Goal: Task Accomplishment & Management: Use online tool/utility

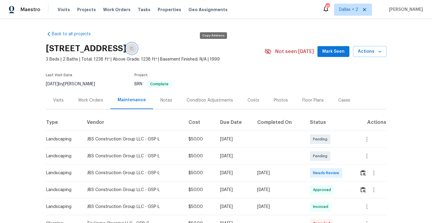
click at [133, 49] on icon "button" at bounding box center [131, 48] width 3 height 3
click at [364, 172] on img "button" at bounding box center [363, 173] width 5 height 6
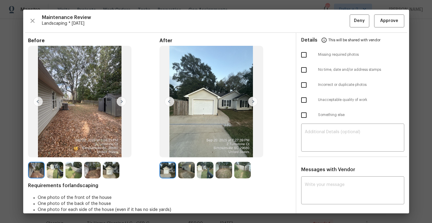
click at [253, 102] on img at bounding box center [253, 102] width 10 height 10
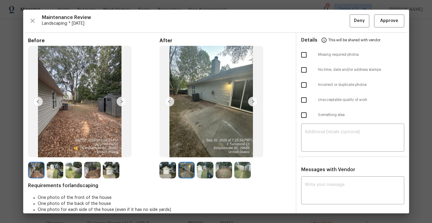
click at [253, 102] on img at bounding box center [253, 102] width 10 height 10
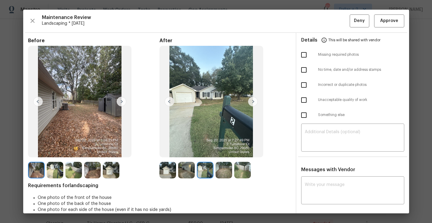
click at [253, 102] on img at bounding box center [253, 102] width 10 height 10
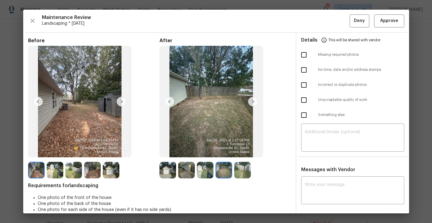
click at [253, 102] on img at bounding box center [253, 102] width 10 height 10
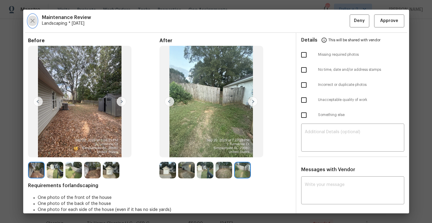
click at [36, 22] on icon "button" at bounding box center [32, 20] width 7 height 7
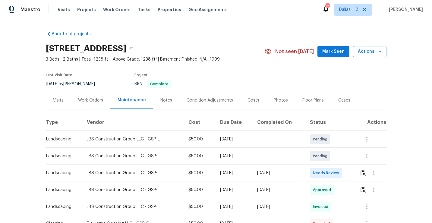
click at [361, 174] on td at bounding box center [371, 173] width 32 height 17
click at [364, 174] on img "button" at bounding box center [363, 173] width 5 height 6
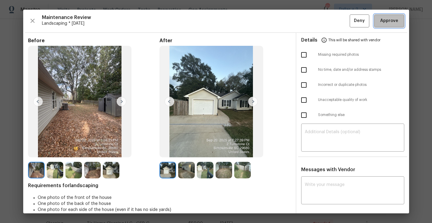
click at [382, 24] on span "Approve" at bounding box center [390, 21] width 18 height 8
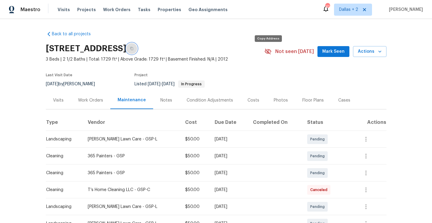
click at [133, 50] on icon "button" at bounding box center [131, 48] width 3 height 3
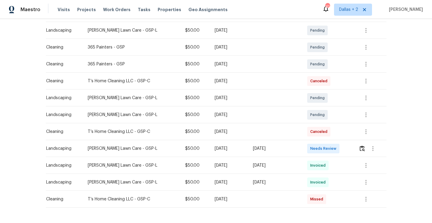
scroll to position [113, 0]
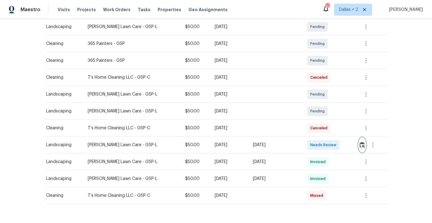
click at [363, 148] on img "button" at bounding box center [362, 145] width 5 height 6
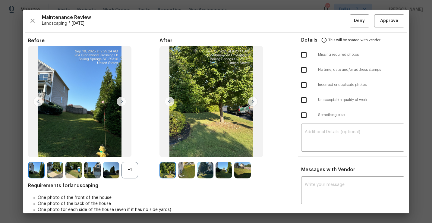
click at [132, 169] on div "+1" at bounding box center [130, 170] width 17 height 17
click at [128, 174] on img at bounding box center [130, 170] width 17 height 17
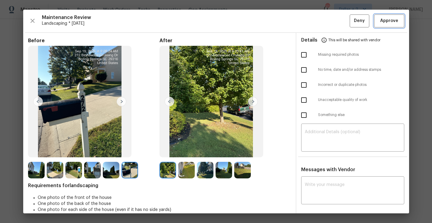
click at [380, 21] on span "Approve" at bounding box center [389, 21] width 21 height 8
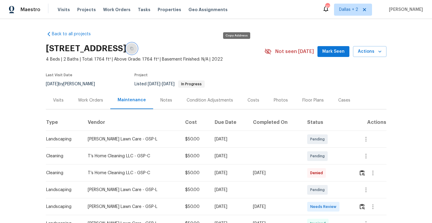
click at [134, 47] on icon "button" at bounding box center [132, 49] width 4 height 4
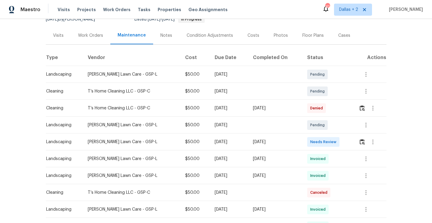
scroll to position [79, 0]
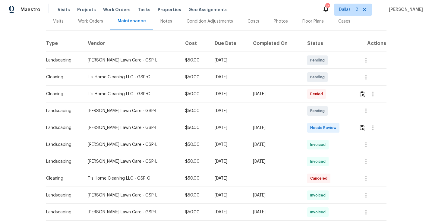
click at [359, 129] on td at bounding box center [370, 128] width 33 height 17
click at [362, 127] on img "button" at bounding box center [362, 128] width 5 height 6
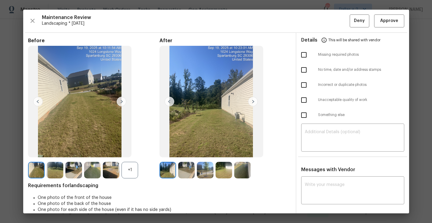
click at [129, 170] on div "+1" at bounding box center [130, 170] width 17 height 17
click at [131, 171] on img at bounding box center [130, 170] width 17 height 17
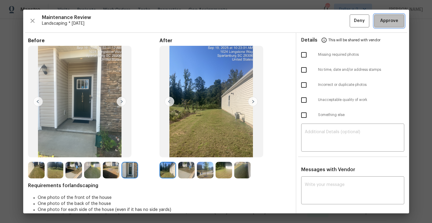
click at [382, 22] on span "Approve" at bounding box center [390, 21] width 18 height 8
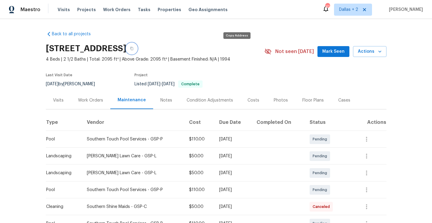
click at [134, 49] on icon "button" at bounding box center [132, 49] width 4 height 4
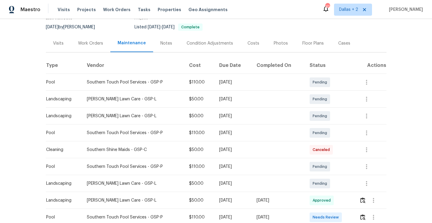
scroll to position [77, 0]
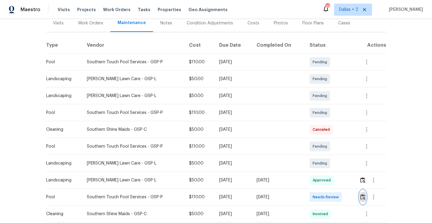
click at [366, 197] on img "button" at bounding box center [363, 197] width 5 height 6
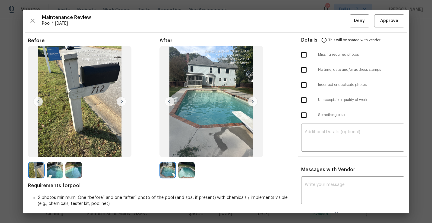
click at [35, 167] on img at bounding box center [36, 170] width 17 height 17
click at [386, 21] on span "Approve" at bounding box center [390, 21] width 18 height 8
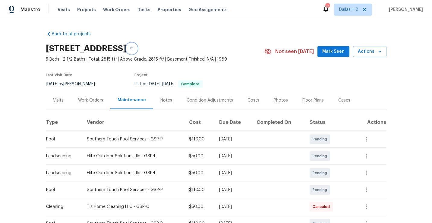
click at [137, 50] on button "button" at bounding box center [131, 48] width 11 height 11
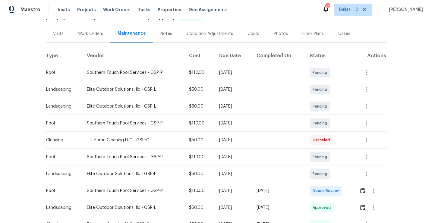
scroll to position [89, 0]
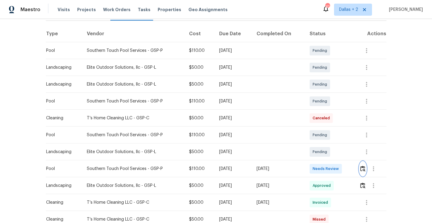
click at [362, 168] on img "button" at bounding box center [363, 169] width 5 height 6
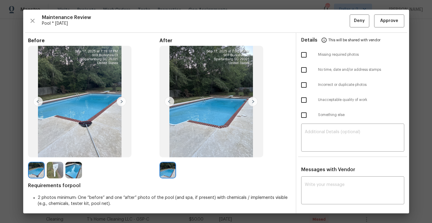
click at [53, 174] on img at bounding box center [55, 170] width 17 height 17
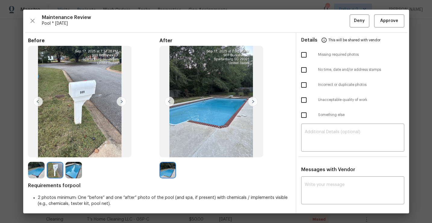
click at [53, 174] on img at bounding box center [55, 170] width 17 height 17
click at [394, 24] on span "Approve" at bounding box center [390, 21] width 18 height 8
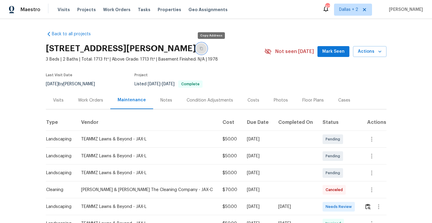
click at [207, 49] on button "button" at bounding box center [201, 48] width 11 height 11
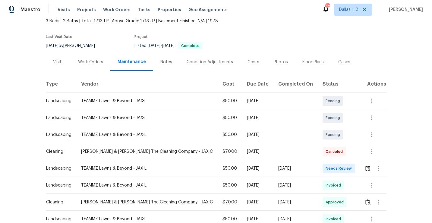
scroll to position [49, 0]
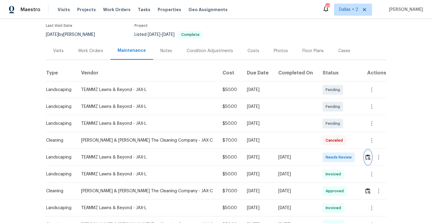
click at [367, 158] on img "button" at bounding box center [368, 158] width 5 height 6
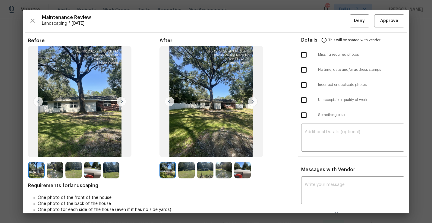
click at [183, 167] on img at bounding box center [186, 170] width 17 height 17
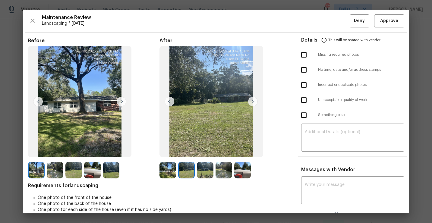
click at [202, 171] on img at bounding box center [205, 170] width 17 height 17
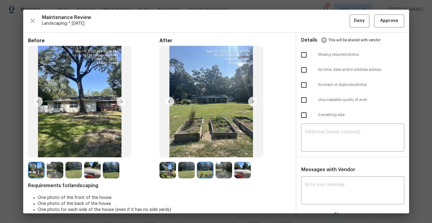
click at [222, 171] on img at bounding box center [224, 170] width 17 height 17
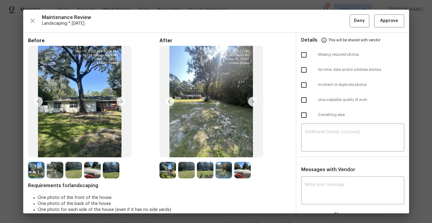
click at [236, 171] on img at bounding box center [242, 170] width 17 height 17
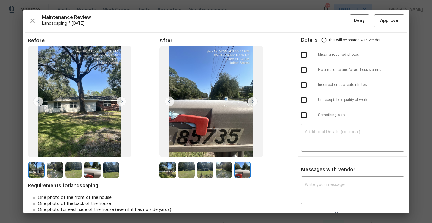
click at [168, 170] on img at bounding box center [168, 170] width 17 height 17
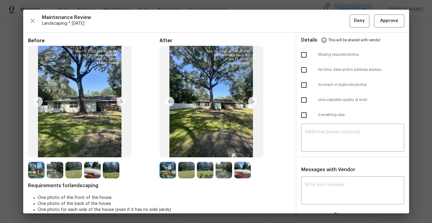
click at [180, 167] on img at bounding box center [186, 170] width 17 height 17
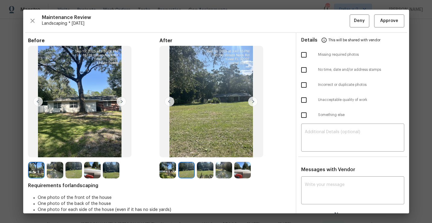
click at [198, 167] on img at bounding box center [205, 170] width 17 height 17
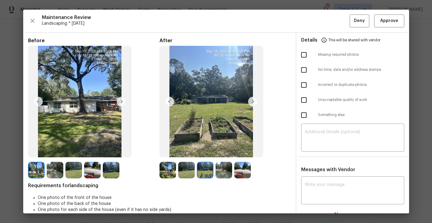
click at [213, 164] on img at bounding box center [205, 170] width 17 height 17
click at [183, 173] on img at bounding box center [186, 170] width 17 height 17
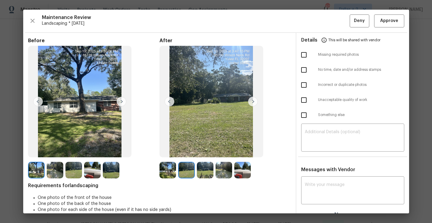
click at [169, 172] on img at bounding box center [168, 170] width 17 height 17
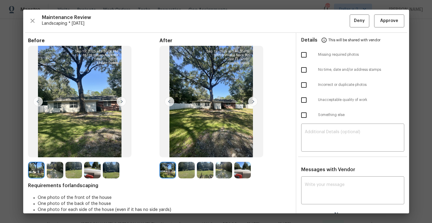
click at [216, 168] on img at bounding box center [224, 170] width 17 height 17
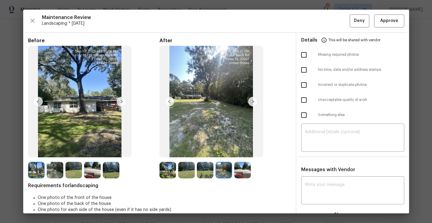
click at [168, 171] on img at bounding box center [168, 170] width 17 height 17
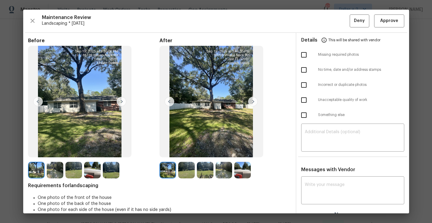
click at [222, 166] on img at bounding box center [224, 170] width 17 height 17
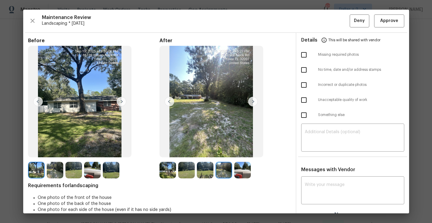
click at [169, 176] on img at bounding box center [168, 170] width 17 height 17
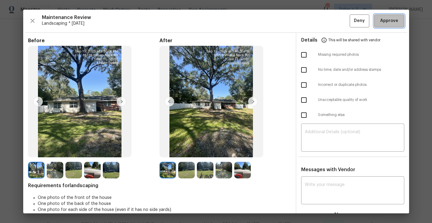
click at [381, 22] on span "Approve" at bounding box center [390, 21] width 18 height 8
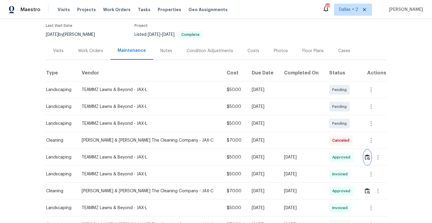
scroll to position [0, 0]
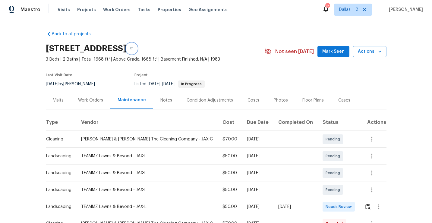
click at [137, 51] on button "button" at bounding box center [131, 48] width 11 height 11
click at [365, 203] on div at bounding box center [375, 207] width 21 height 14
click at [366, 208] on img "button" at bounding box center [368, 207] width 5 height 6
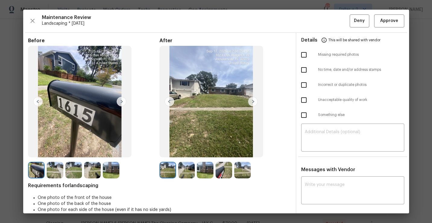
click at [254, 101] on img at bounding box center [253, 102] width 10 height 10
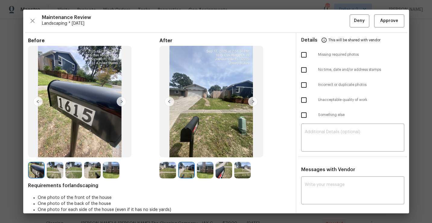
click at [254, 101] on img at bounding box center [253, 102] width 10 height 10
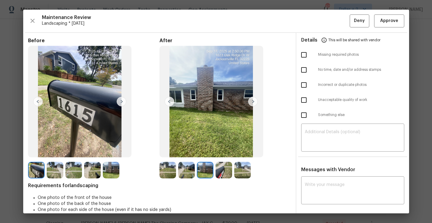
click at [254, 101] on img at bounding box center [253, 102] width 10 height 10
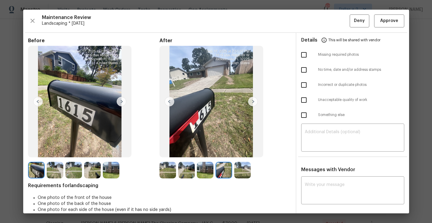
click at [254, 101] on img at bounding box center [253, 102] width 10 height 10
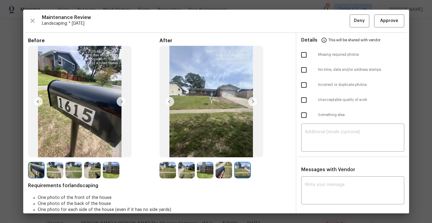
click at [175, 170] on img at bounding box center [168, 170] width 17 height 17
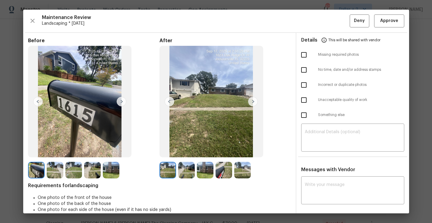
click at [182, 168] on img at bounding box center [186, 170] width 17 height 17
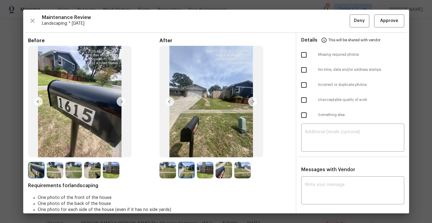
click at [194, 171] on img at bounding box center [186, 170] width 17 height 17
click at [219, 173] on img at bounding box center [224, 170] width 17 height 17
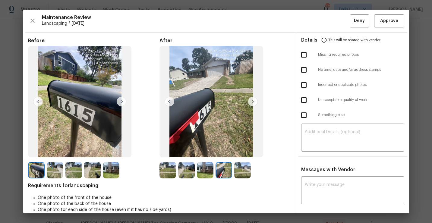
click at [243, 168] on img at bounding box center [242, 170] width 17 height 17
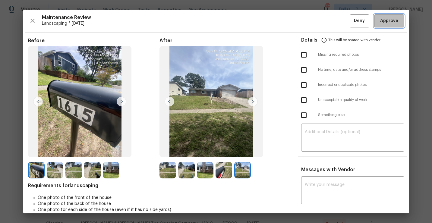
click at [386, 20] on span "Approve" at bounding box center [390, 21] width 18 height 8
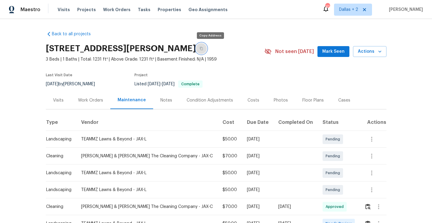
click at [206, 51] on button "button" at bounding box center [201, 48] width 11 height 11
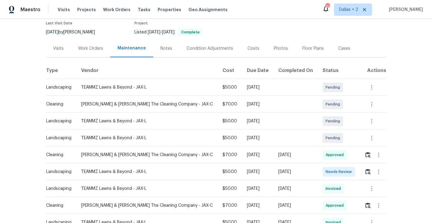
scroll to position [58, 0]
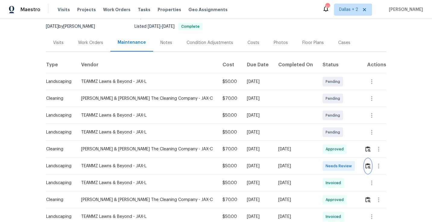
click at [368, 165] on img "button" at bounding box center [368, 166] width 5 height 6
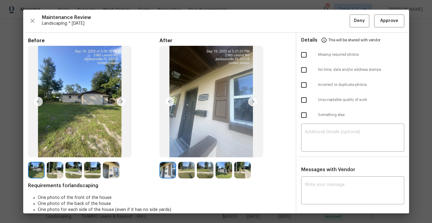
click at [192, 171] on img at bounding box center [186, 170] width 17 height 17
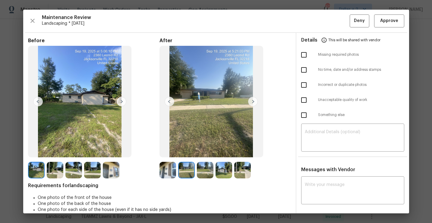
click at [256, 101] on img at bounding box center [253, 102] width 10 height 10
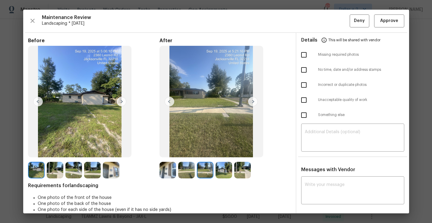
click at [256, 101] on img at bounding box center [253, 102] width 10 height 10
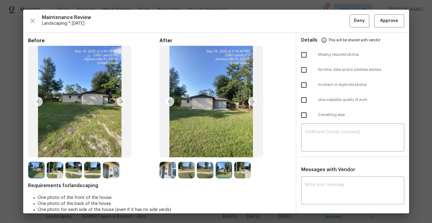
click at [387, 30] on div "Maintenance Review Landscaping * [DATE] Deny Approve Before After Requirements …" at bounding box center [216, 112] width 386 height 204
click at [387, 24] on button "Approve" at bounding box center [390, 20] width 30 height 13
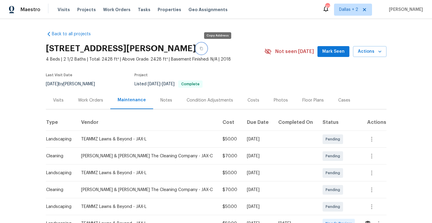
click at [203, 47] on icon "button" at bounding box center [202, 49] width 4 height 4
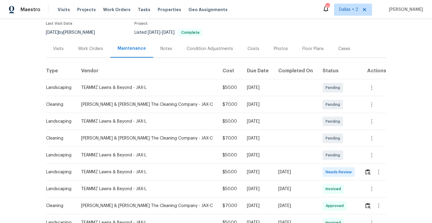
scroll to position [66, 0]
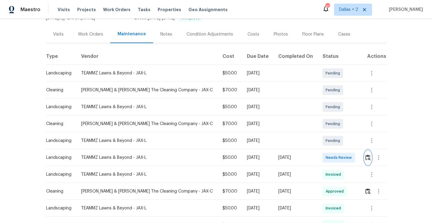
click at [367, 160] on img "button" at bounding box center [368, 158] width 5 height 6
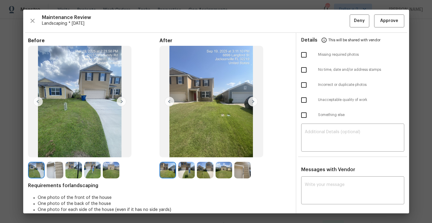
click at [240, 169] on img at bounding box center [242, 170] width 17 height 17
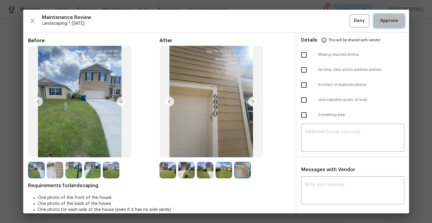
click at [390, 25] on button "Approve" at bounding box center [390, 20] width 30 height 13
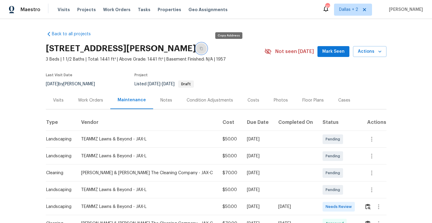
click at [203, 50] on icon "button" at bounding box center [201, 48] width 3 height 3
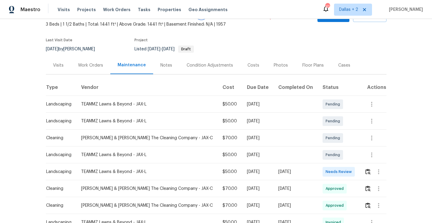
scroll to position [45, 0]
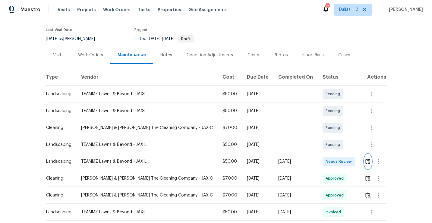
click at [366, 164] on img "button" at bounding box center [368, 162] width 5 height 6
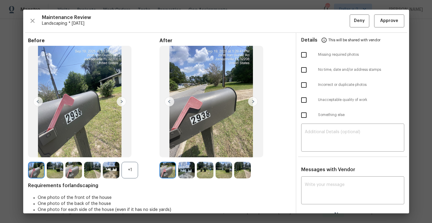
click at [253, 103] on img at bounding box center [253, 102] width 10 height 10
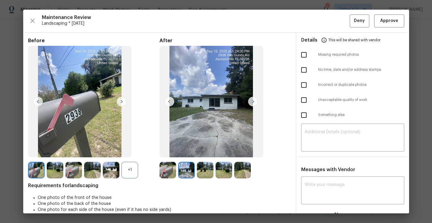
click at [253, 103] on img at bounding box center [253, 102] width 10 height 10
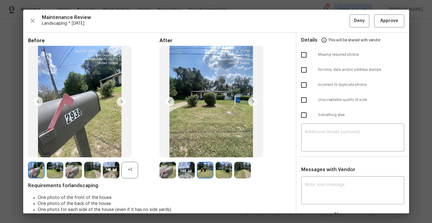
click at [253, 103] on img at bounding box center [253, 102] width 10 height 10
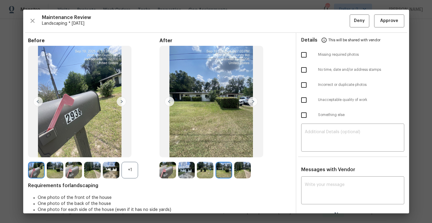
click at [253, 103] on img at bounding box center [253, 102] width 10 height 10
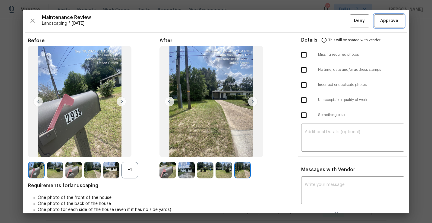
click at [387, 20] on span "Approve" at bounding box center [390, 21] width 18 height 8
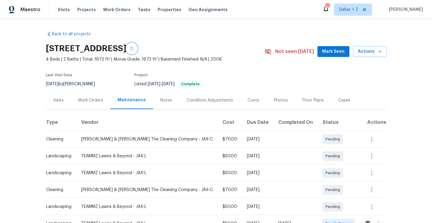
click at [137, 53] on button "button" at bounding box center [131, 48] width 11 height 11
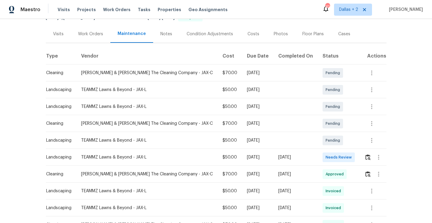
scroll to position [92, 0]
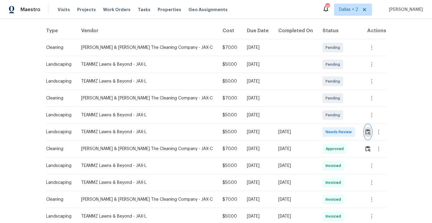
click at [368, 134] on img "button" at bounding box center [368, 132] width 5 height 6
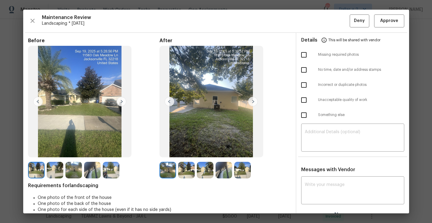
click at [98, 175] on img at bounding box center [92, 170] width 17 height 17
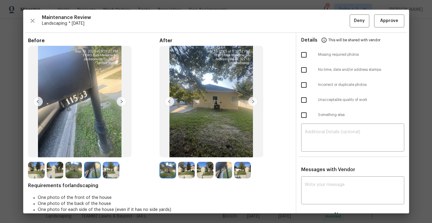
click at [251, 103] on img at bounding box center [253, 102] width 10 height 10
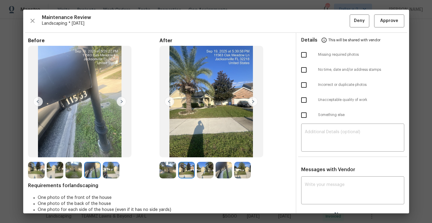
click at [251, 103] on img at bounding box center [253, 102] width 10 height 10
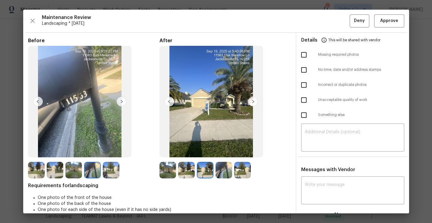
click at [251, 103] on img at bounding box center [253, 102] width 10 height 10
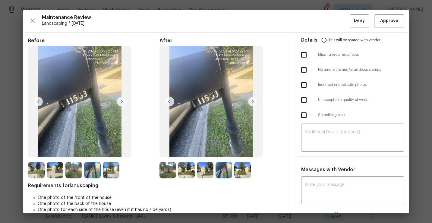
click at [165, 167] on img at bounding box center [168, 170] width 17 height 17
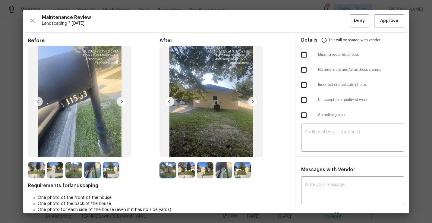
click at [254, 101] on img at bounding box center [253, 102] width 10 height 10
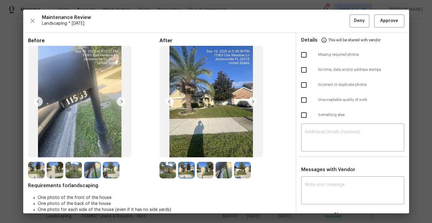
click at [254, 101] on img at bounding box center [253, 102] width 10 height 10
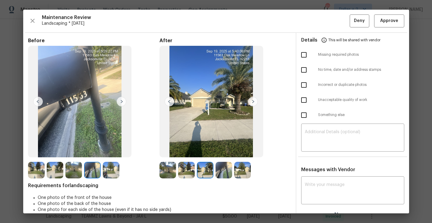
click at [166, 167] on img at bounding box center [168, 170] width 17 height 17
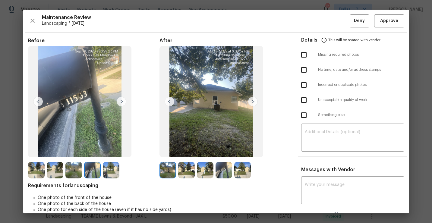
click at [204, 170] on img at bounding box center [205, 170] width 17 height 17
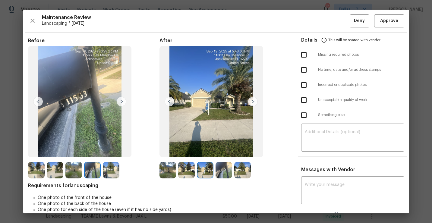
click at [182, 174] on img at bounding box center [186, 170] width 17 height 17
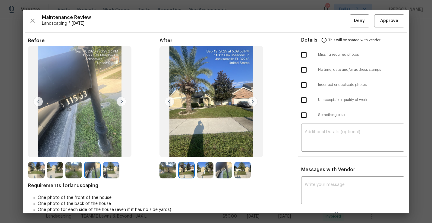
click at [197, 172] on img at bounding box center [205, 170] width 17 height 17
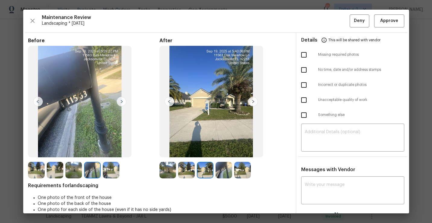
click at [185, 173] on img at bounding box center [186, 170] width 17 height 17
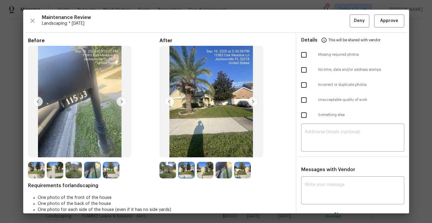
click at [225, 167] on img at bounding box center [224, 170] width 17 height 17
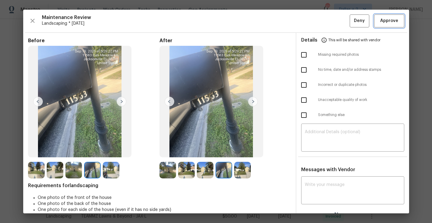
click at [388, 21] on span "Approve" at bounding box center [390, 21] width 18 height 8
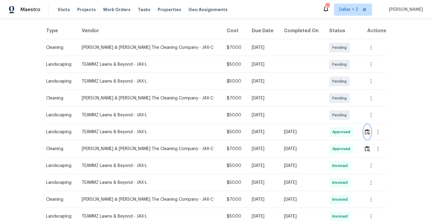
scroll to position [0, 0]
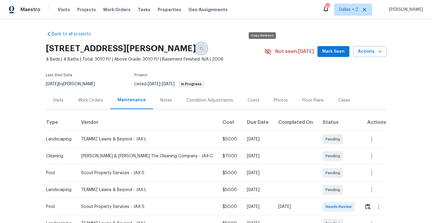
click at [207, 48] on button "button" at bounding box center [201, 48] width 11 height 11
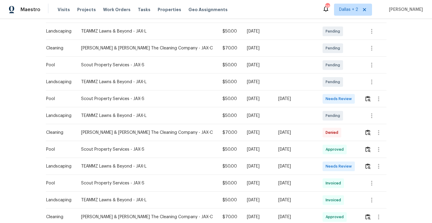
scroll to position [143, 0]
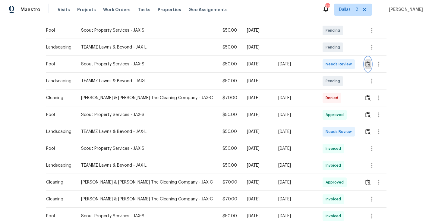
click at [366, 64] on img "button" at bounding box center [368, 64] width 5 height 6
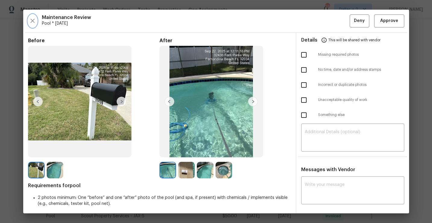
click at [33, 23] on icon "button" at bounding box center [32, 20] width 7 height 7
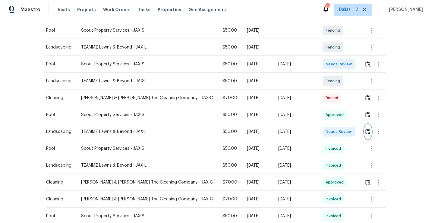
click at [367, 133] on img "button" at bounding box center [368, 132] width 5 height 6
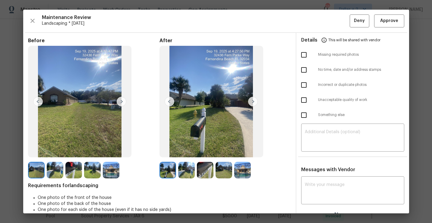
click at [33, 171] on img at bounding box center [36, 170] width 17 height 17
click at [121, 104] on img at bounding box center [122, 102] width 10 height 10
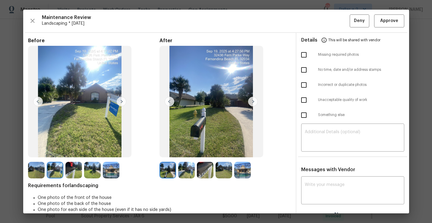
click at [184, 177] on img at bounding box center [186, 170] width 17 height 17
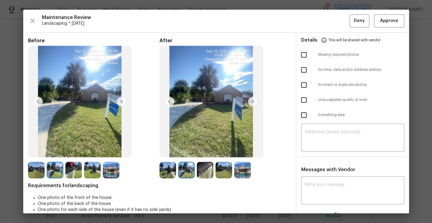
click at [167, 172] on img at bounding box center [168, 170] width 17 height 17
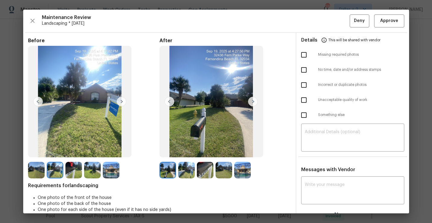
click at [185, 168] on img at bounding box center [186, 170] width 17 height 17
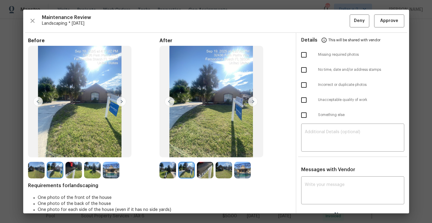
click at [207, 167] on img at bounding box center [205, 170] width 17 height 17
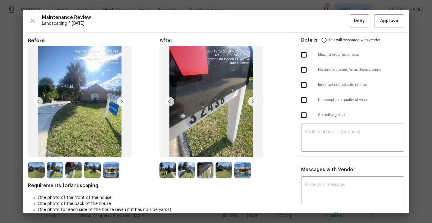
click at [223, 167] on img at bounding box center [224, 170] width 17 height 17
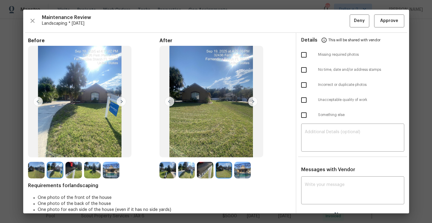
click at [245, 171] on img at bounding box center [242, 170] width 17 height 17
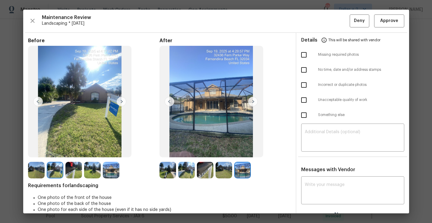
click at [220, 172] on img at bounding box center [224, 170] width 17 height 17
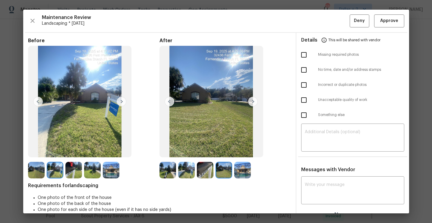
click at [206, 167] on img at bounding box center [205, 170] width 17 height 17
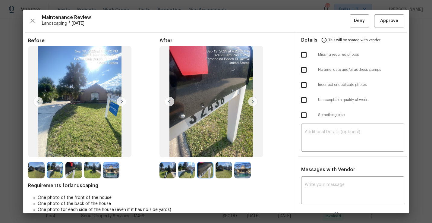
click at [171, 171] on img at bounding box center [168, 170] width 17 height 17
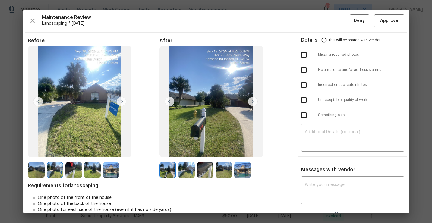
click at [257, 101] on img at bounding box center [253, 102] width 10 height 10
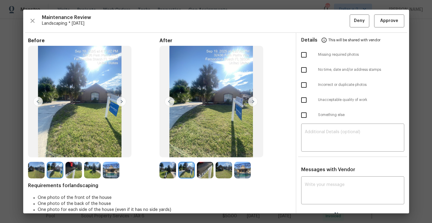
click at [257, 101] on img at bounding box center [253, 102] width 10 height 10
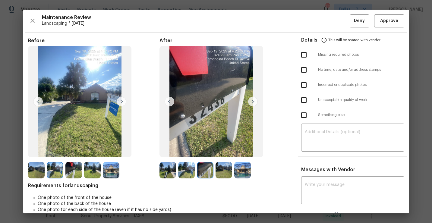
click at [257, 101] on img at bounding box center [253, 102] width 10 height 10
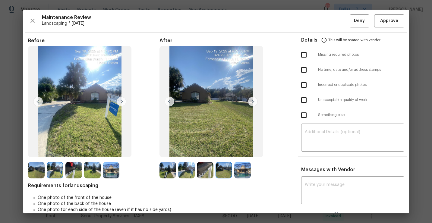
click at [257, 101] on img at bounding box center [253, 102] width 10 height 10
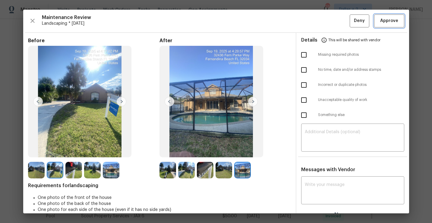
click at [388, 18] on span "Approve" at bounding box center [390, 21] width 18 height 8
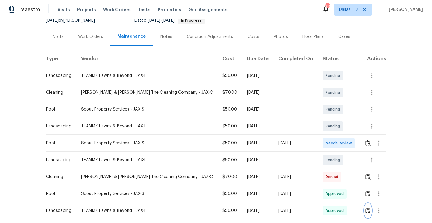
scroll to position [64, 0]
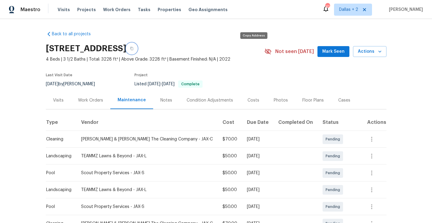
click at [134, 47] on icon "button" at bounding box center [132, 49] width 4 height 4
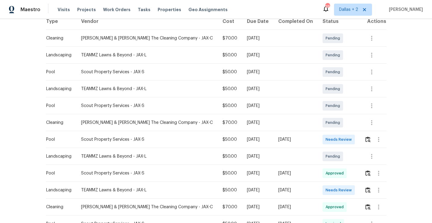
scroll to position [108, 0]
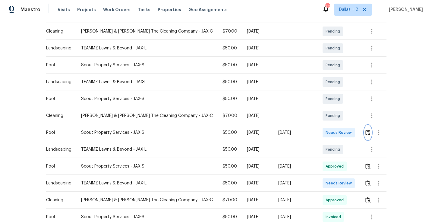
click at [368, 133] on img "button" at bounding box center [368, 133] width 5 height 6
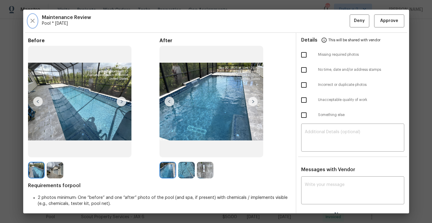
click at [33, 19] on icon "button" at bounding box center [32, 21] width 4 height 4
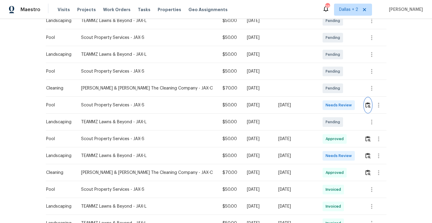
scroll to position [138, 0]
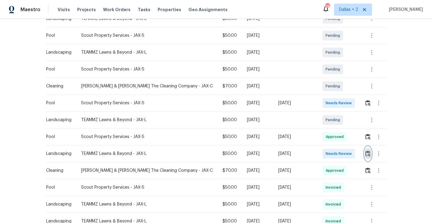
click at [368, 152] on img "button" at bounding box center [368, 154] width 5 height 6
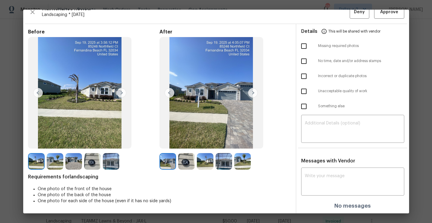
scroll to position [0, 0]
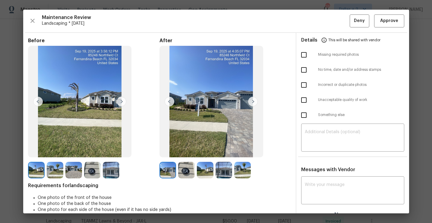
click at [206, 175] on img at bounding box center [205, 170] width 17 height 17
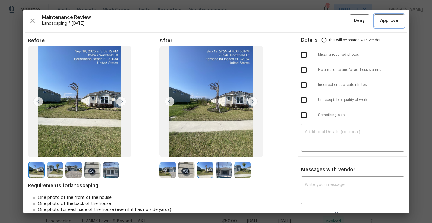
click at [396, 19] on span "Approve" at bounding box center [390, 21] width 18 height 8
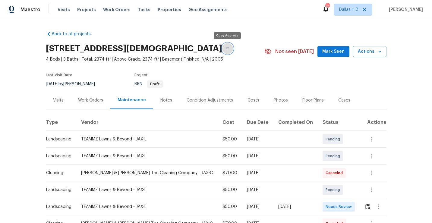
click at [224, 50] on button "button" at bounding box center [227, 48] width 11 height 11
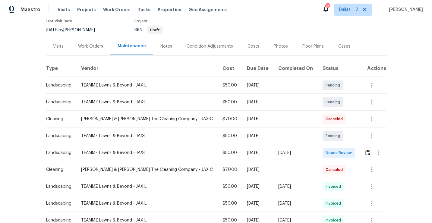
scroll to position [66, 0]
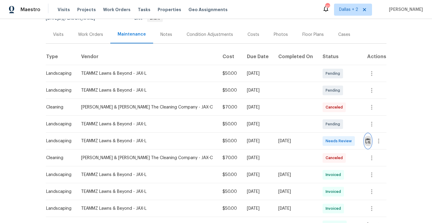
click at [368, 141] on img "button" at bounding box center [368, 141] width 5 height 6
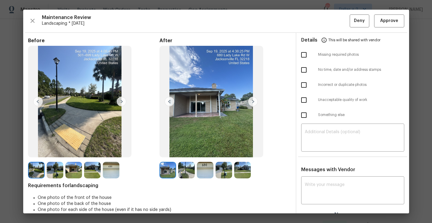
click at [252, 100] on img at bounding box center [253, 102] width 10 height 10
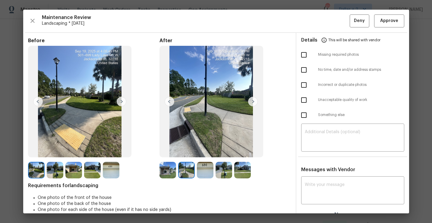
click at [252, 100] on img at bounding box center [253, 102] width 10 height 10
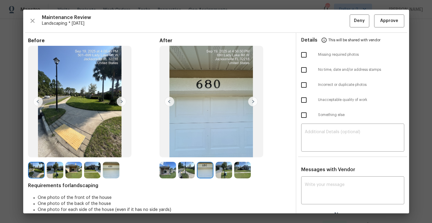
click at [252, 100] on img at bounding box center [253, 102] width 10 height 10
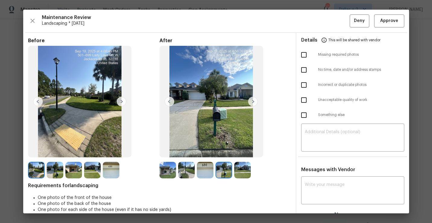
click at [252, 100] on img at bounding box center [253, 102] width 10 height 10
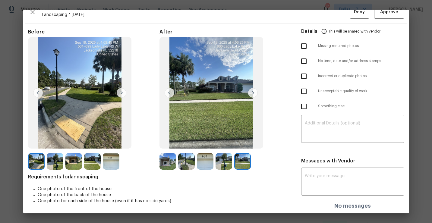
scroll to position [0, 0]
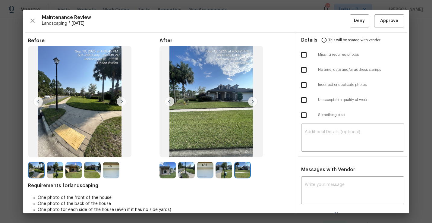
click at [167, 98] on img at bounding box center [170, 102] width 10 height 10
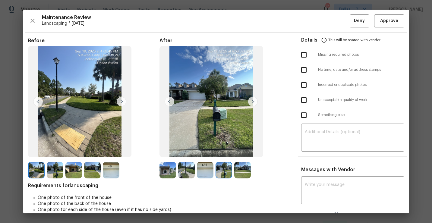
click at [167, 99] on img at bounding box center [170, 102] width 10 height 10
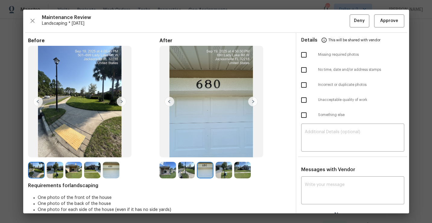
click at [167, 99] on img at bounding box center [170, 102] width 10 height 10
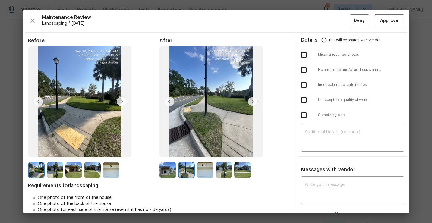
click at [167, 99] on img at bounding box center [170, 102] width 10 height 10
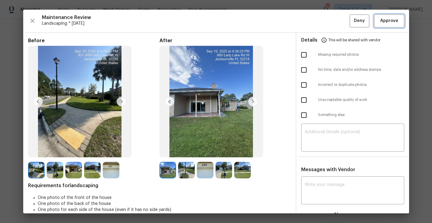
click at [398, 27] on button "Approve" at bounding box center [390, 20] width 30 height 13
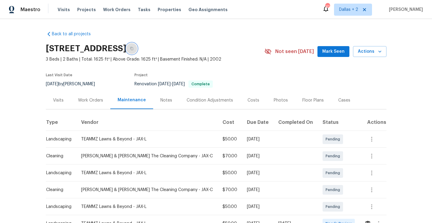
click at [137, 53] on button "button" at bounding box center [131, 48] width 11 height 11
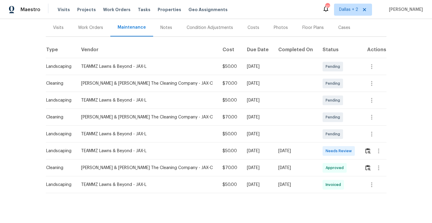
scroll to position [79, 0]
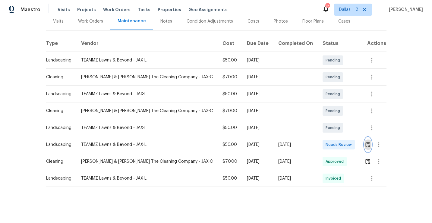
click at [368, 144] on img "button" at bounding box center [368, 145] width 5 height 6
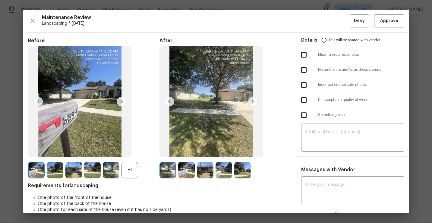
click at [254, 99] on img at bounding box center [253, 102] width 10 height 10
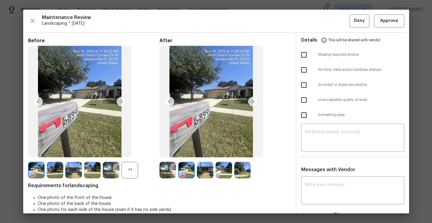
click at [254, 104] on img at bounding box center [253, 102] width 10 height 10
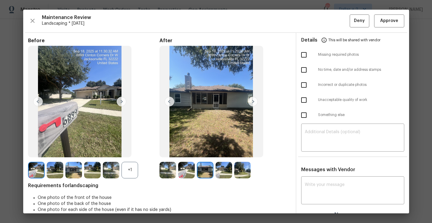
click at [253, 104] on img at bounding box center [253, 102] width 10 height 10
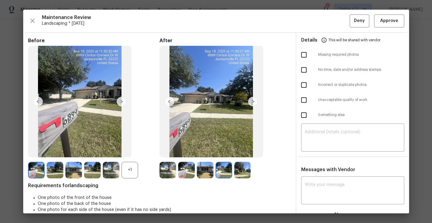
click at [253, 104] on img at bounding box center [253, 102] width 10 height 10
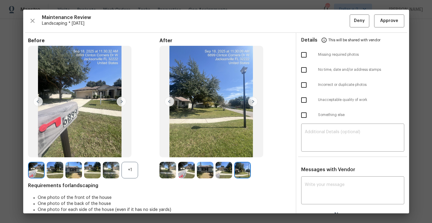
click at [255, 101] on img at bounding box center [253, 102] width 10 height 10
click at [167, 170] on img at bounding box center [168, 170] width 17 height 17
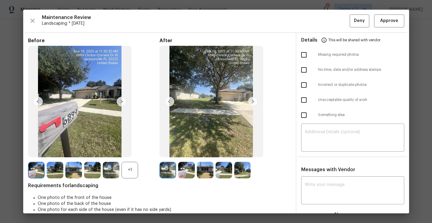
click at [251, 104] on img at bounding box center [253, 102] width 10 height 10
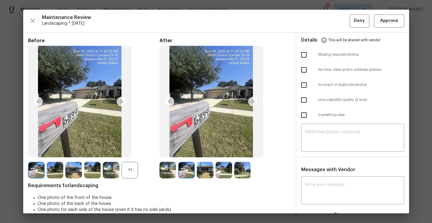
click at [251, 104] on img at bounding box center [253, 102] width 10 height 10
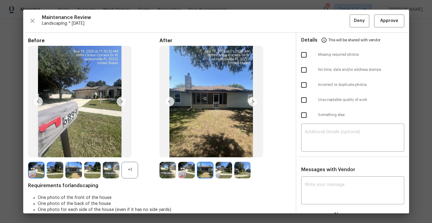
click at [251, 104] on img at bounding box center [253, 102] width 10 height 10
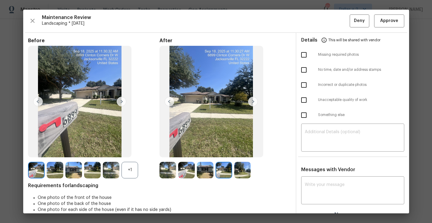
click at [251, 104] on img at bounding box center [253, 102] width 10 height 10
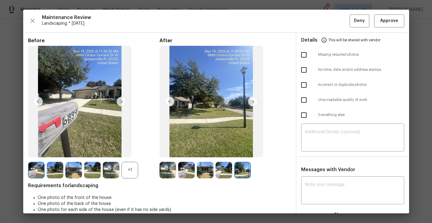
click at [251, 104] on img at bounding box center [253, 102] width 10 height 10
click at [389, 22] on span "Approve" at bounding box center [390, 21] width 18 height 8
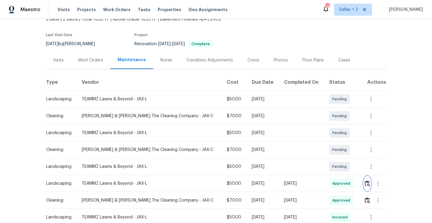
scroll to position [0, 0]
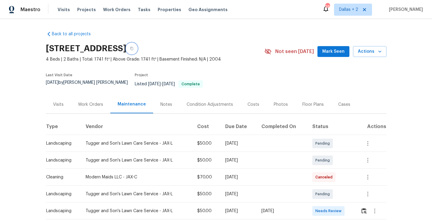
click at [134, 49] on icon "button" at bounding box center [132, 49] width 4 height 4
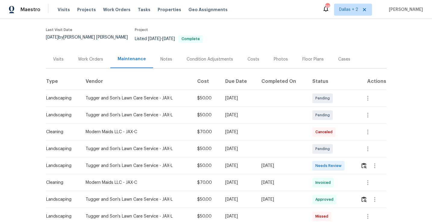
scroll to position [72, 0]
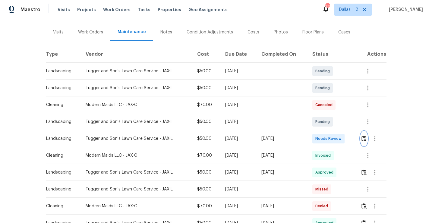
click at [367, 136] on img "button" at bounding box center [364, 139] width 5 height 6
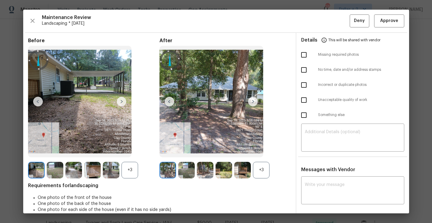
click at [261, 169] on div "+3" at bounding box center [261, 170] width 17 height 17
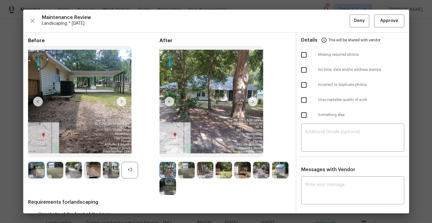
click at [129, 171] on div "+3" at bounding box center [130, 170] width 17 height 17
click at [252, 103] on img at bounding box center [253, 102] width 10 height 10
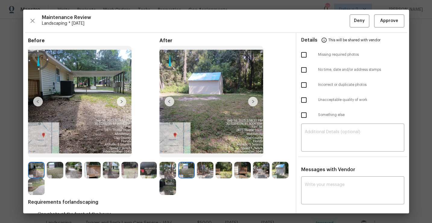
click at [248, 102] on img at bounding box center [253, 102] width 10 height 10
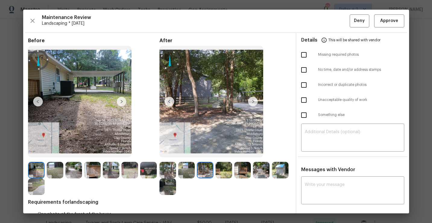
click at [252, 104] on img at bounding box center [253, 102] width 10 height 10
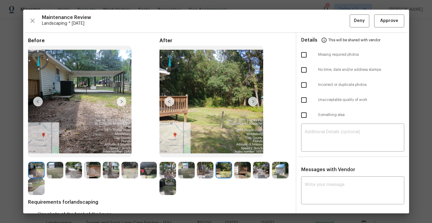
click at [252, 103] on img at bounding box center [253, 102] width 10 height 10
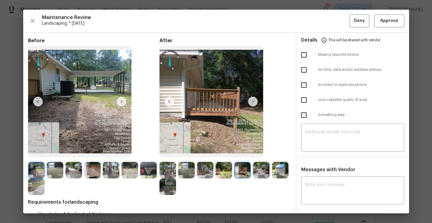
click at [147, 169] on img at bounding box center [148, 170] width 17 height 17
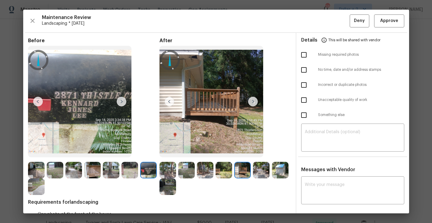
click at [188, 167] on img at bounding box center [186, 170] width 17 height 17
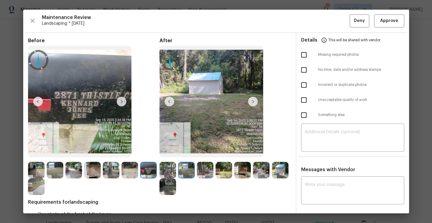
click at [204, 175] on img at bounding box center [205, 170] width 17 height 17
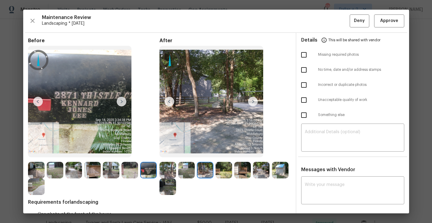
click at [224, 170] on img at bounding box center [224, 170] width 17 height 17
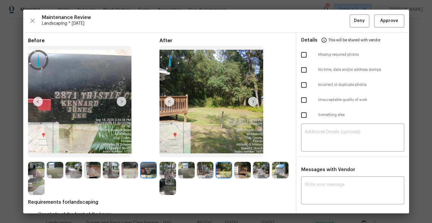
click at [146, 171] on img at bounding box center [148, 170] width 17 height 17
click at [186, 166] on img at bounding box center [186, 170] width 17 height 17
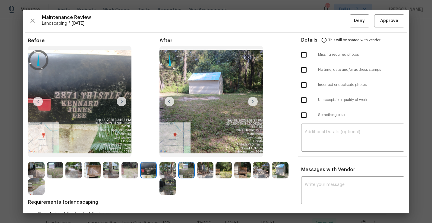
click at [209, 174] on img at bounding box center [205, 170] width 17 height 17
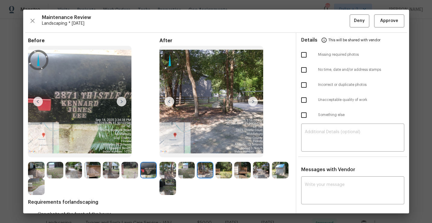
click at [220, 168] on img at bounding box center [224, 170] width 17 height 17
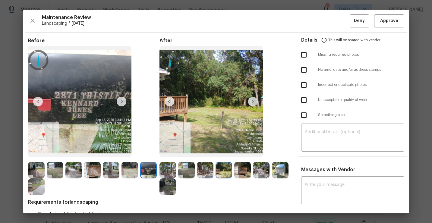
click at [246, 166] on img at bounding box center [242, 170] width 17 height 17
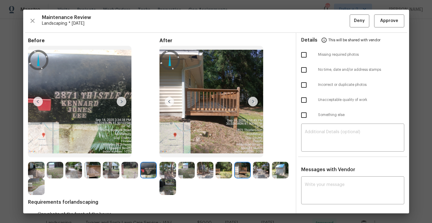
click at [257, 168] on img at bounding box center [261, 170] width 17 height 17
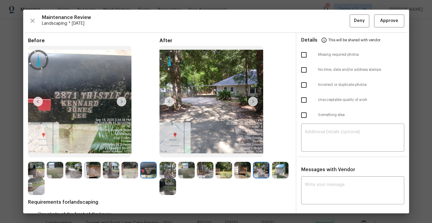
click at [276, 167] on img at bounding box center [280, 170] width 17 height 17
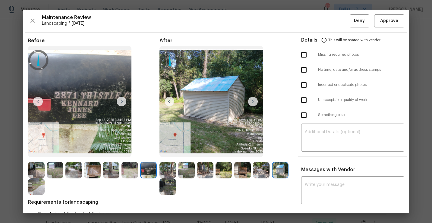
click at [163, 191] on img at bounding box center [168, 187] width 17 height 17
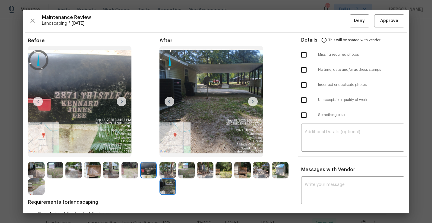
click at [169, 101] on img at bounding box center [170, 102] width 10 height 10
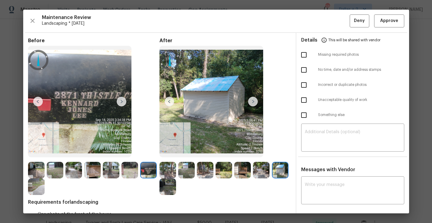
click at [172, 106] on img at bounding box center [170, 102] width 10 height 10
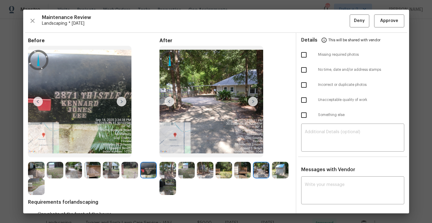
click at [165, 164] on img at bounding box center [168, 170] width 17 height 17
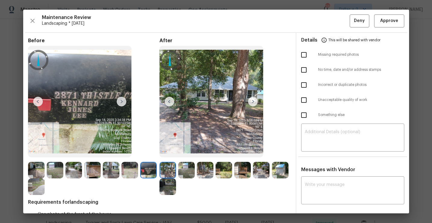
click at [253, 101] on img at bounding box center [253, 102] width 10 height 10
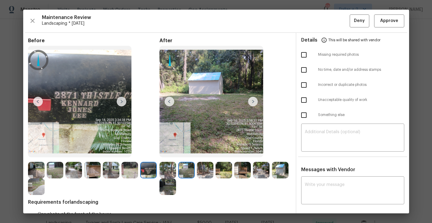
click at [254, 100] on img at bounding box center [253, 102] width 10 height 10
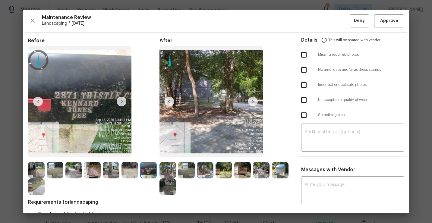
click at [254, 100] on img at bounding box center [253, 102] width 10 height 10
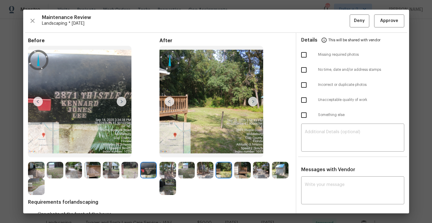
click at [254, 100] on img at bounding box center [253, 102] width 10 height 10
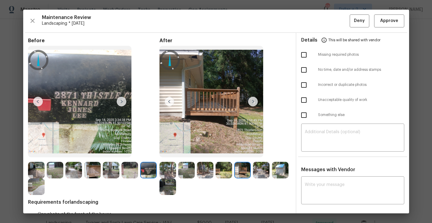
click at [254, 100] on img at bounding box center [253, 102] width 10 height 10
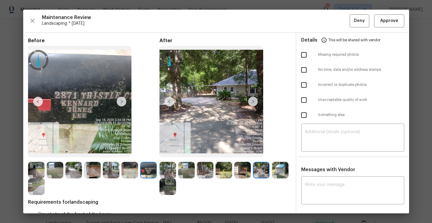
click at [254, 100] on img at bounding box center [253, 102] width 10 height 10
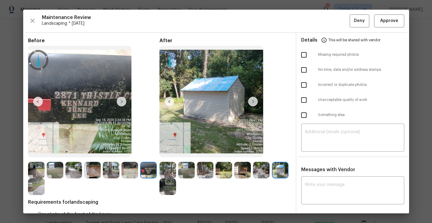
click at [254, 100] on img at bounding box center [253, 102] width 10 height 10
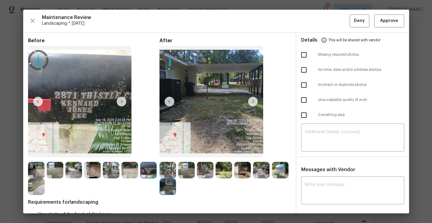
click at [168, 165] on img at bounding box center [168, 170] width 17 height 17
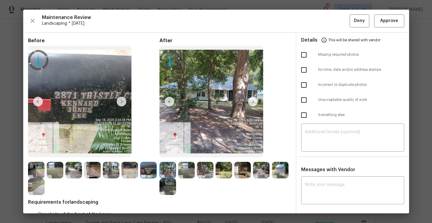
click at [255, 104] on img at bounding box center [253, 102] width 10 height 10
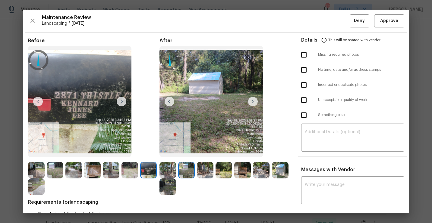
click at [255, 104] on img at bounding box center [253, 102] width 10 height 10
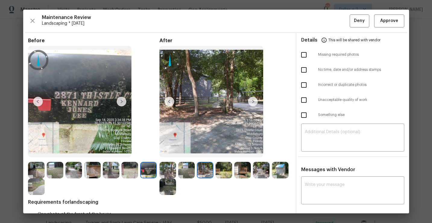
click at [255, 104] on img at bounding box center [253, 102] width 10 height 10
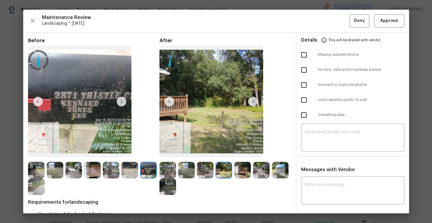
click at [255, 104] on img at bounding box center [253, 102] width 10 height 10
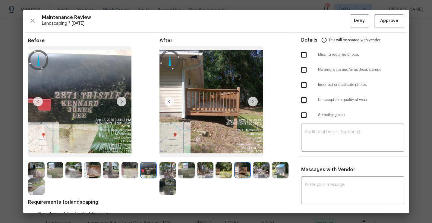
click at [255, 104] on img at bounding box center [253, 102] width 10 height 10
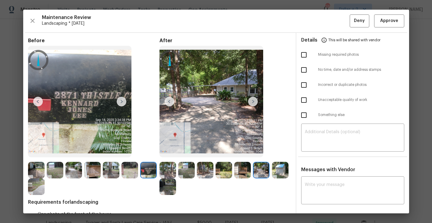
click at [257, 100] on img at bounding box center [253, 102] width 10 height 10
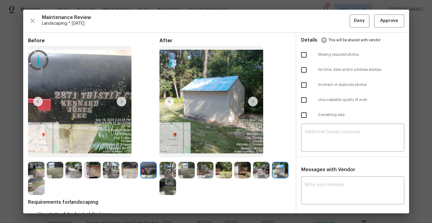
click at [255, 100] on img at bounding box center [253, 102] width 10 height 10
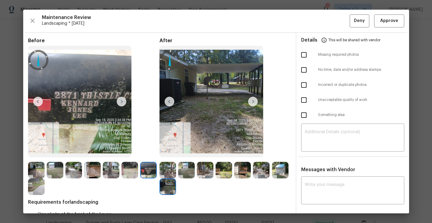
click at [255, 100] on img at bounding box center [253, 102] width 10 height 10
click at [257, 170] on img at bounding box center [261, 170] width 17 height 17
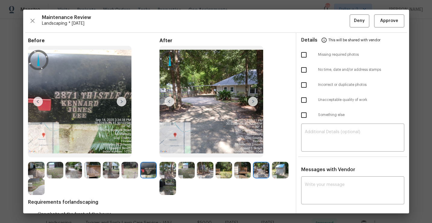
click at [279, 171] on img at bounding box center [280, 170] width 17 height 17
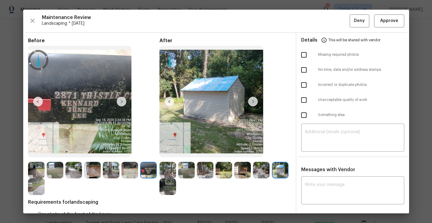
click at [167, 165] on img at bounding box center [168, 170] width 17 height 17
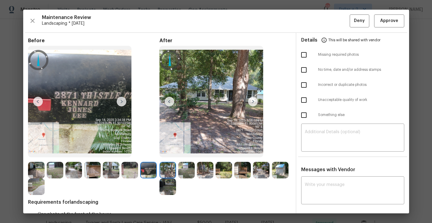
click at [182, 169] on img at bounding box center [186, 170] width 17 height 17
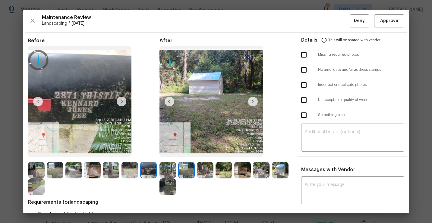
click at [208, 171] on img at bounding box center [205, 170] width 17 height 17
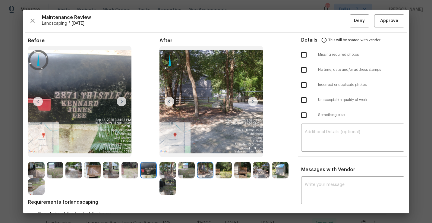
click at [223, 171] on img at bounding box center [224, 170] width 17 height 17
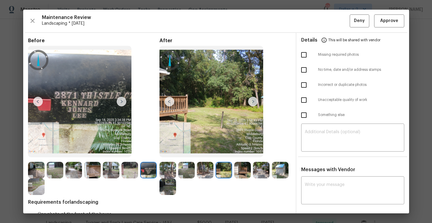
click at [251, 174] on img at bounding box center [242, 170] width 17 height 17
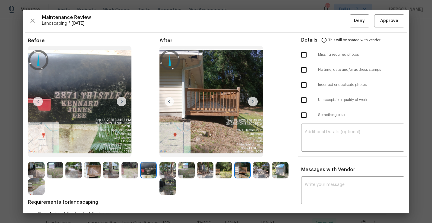
click at [260, 172] on img at bounding box center [261, 170] width 17 height 17
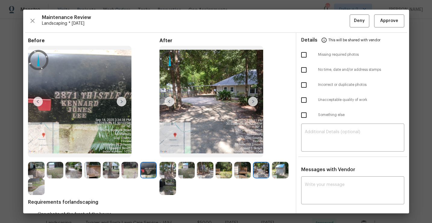
click at [278, 173] on img at bounding box center [280, 170] width 17 height 17
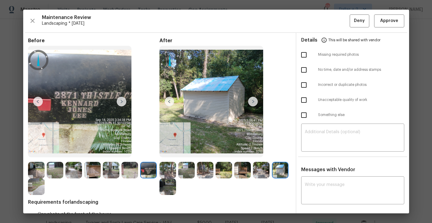
click at [167, 187] on img at bounding box center [168, 187] width 17 height 17
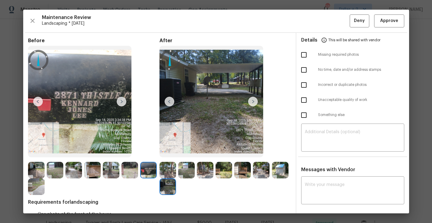
drag, startPoint x: 170, startPoint y: 184, endPoint x: 312, endPoint y: 2, distance: 230.4
click at [252, 102] on img at bounding box center [253, 102] width 10 height 10
click at [252, 101] on img at bounding box center [253, 102] width 10 height 10
click at [165, 170] on img at bounding box center [168, 170] width 17 height 17
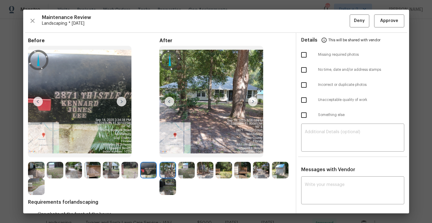
click at [192, 170] on img at bounding box center [186, 170] width 17 height 17
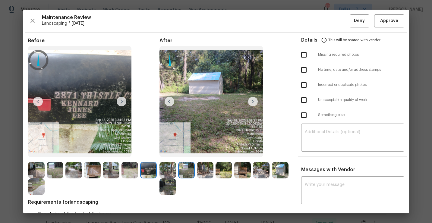
click at [206, 170] on img at bounding box center [205, 170] width 17 height 17
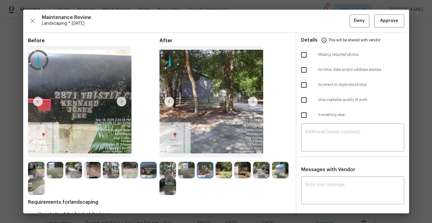
click at [222, 168] on img at bounding box center [224, 170] width 17 height 17
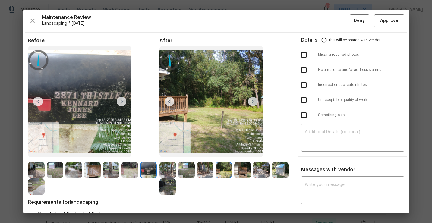
click at [241, 171] on img at bounding box center [242, 170] width 17 height 17
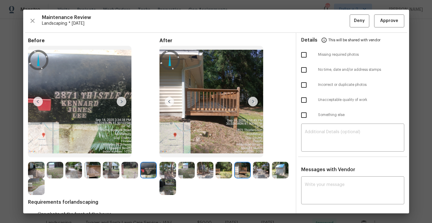
click at [284, 171] on img at bounding box center [280, 170] width 17 height 17
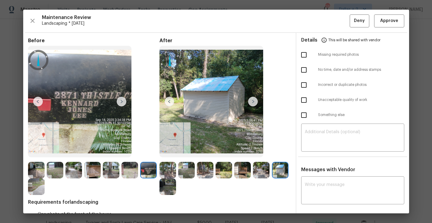
click at [172, 188] on img at bounding box center [168, 187] width 17 height 17
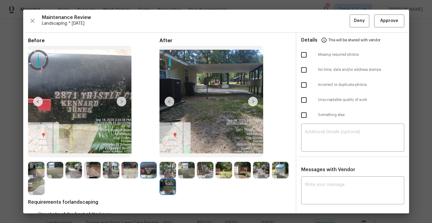
click at [164, 173] on img at bounding box center [168, 170] width 17 height 17
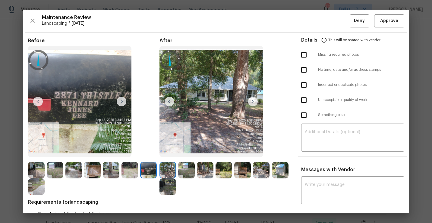
click at [254, 100] on img at bounding box center [253, 102] width 10 height 10
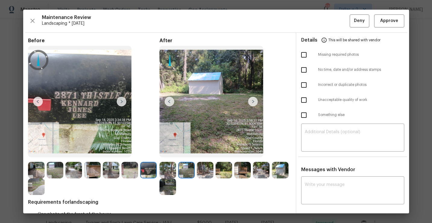
click at [254, 97] on div at bounding box center [212, 102] width 104 height 112
click at [254, 99] on img at bounding box center [253, 102] width 10 height 10
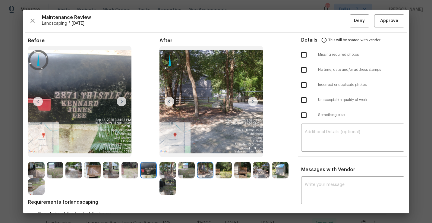
click at [254, 101] on img at bounding box center [253, 102] width 10 height 10
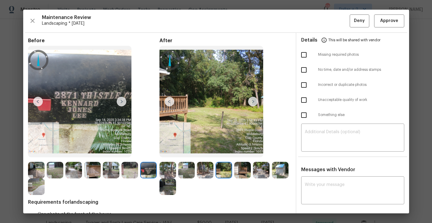
click at [253, 102] on img at bounding box center [253, 102] width 10 height 10
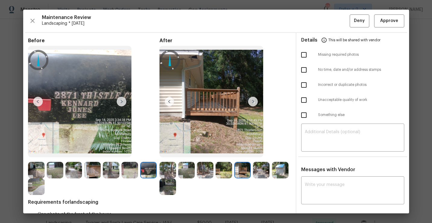
click at [253, 102] on img at bounding box center [253, 102] width 10 height 10
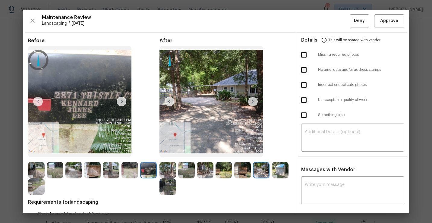
click at [142, 171] on img at bounding box center [148, 170] width 17 height 17
click at [187, 165] on img at bounding box center [186, 170] width 17 height 17
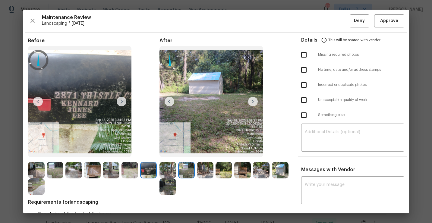
click at [256, 104] on img at bounding box center [253, 102] width 10 height 10
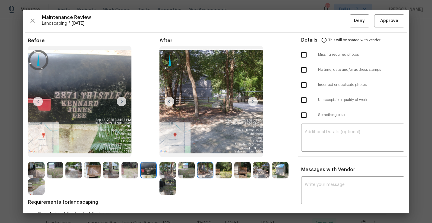
click at [256, 104] on img at bounding box center [253, 102] width 10 height 10
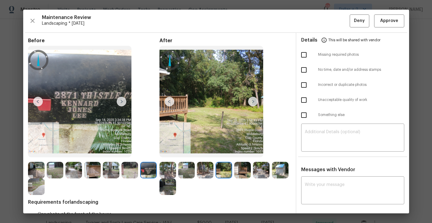
click at [253, 103] on img at bounding box center [253, 102] width 10 height 10
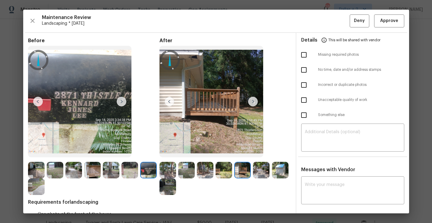
click at [253, 103] on img at bounding box center [253, 102] width 10 height 10
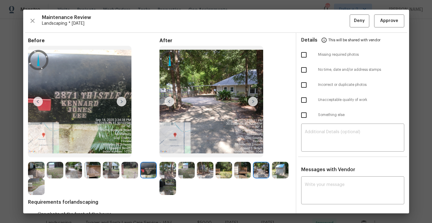
click at [254, 102] on img at bounding box center [253, 102] width 10 height 10
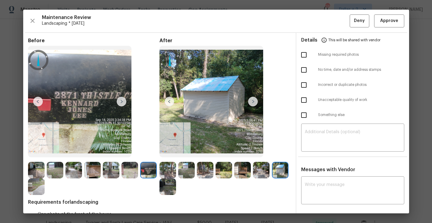
click at [167, 167] on img at bounding box center [168, 170] width 17 height 17
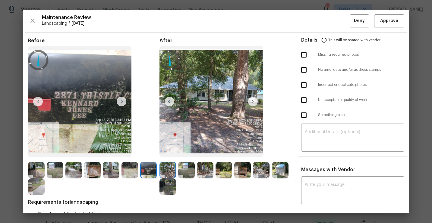
click at [172, 167] on img at bounding box center [168, 170] width 17 height 17
click at [183, 169] on img at bounding box center [186, 170] width 17 height 17
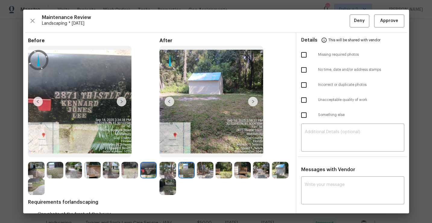
click at [205, 172] on img at bounding box center [205, 170] width 17 height 17
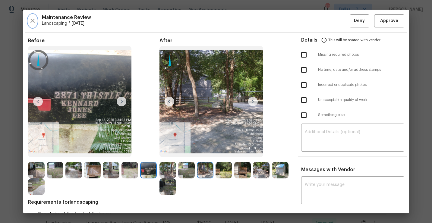
click at [34, 24] on icon "button" at bounding box center [32, 20] width 7 height 7
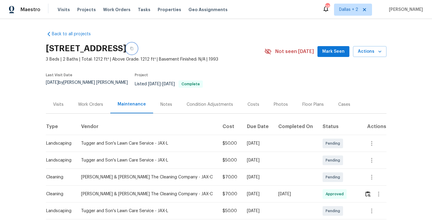
click at [133, 49] on icon "button" at bounding box center [131, 48] width 3 height 3
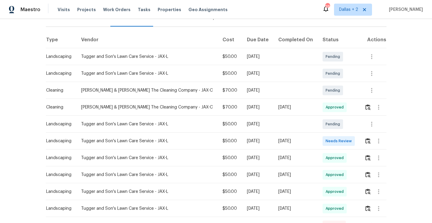
scroll to position [108, 0]
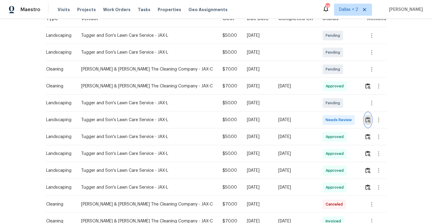
click at [366, 120] on button "button" at bounding box center [368, 120] width 7 height 14
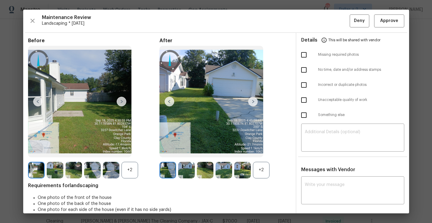
click at [272, 169] on div "+2" at bounding box center [226, 170] width 132 height 17
click at [264, 170] on div "+2" at bounding box center [261, 170] width 17 height 17
click at [130, 168] on div "+2" at bounding box center [130, 170] width 17 height 17
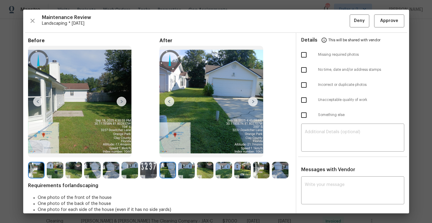
click at [168, 171] on img at bounding box center [168, 170] width 17 height 17
click at [205, 164] on img at bounding box center [205, 170] width 17 height 17
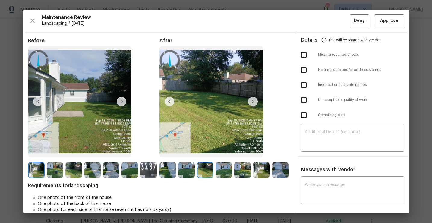
click at [222, 170] on img at bounding box center [224, 170] width 17 height 17
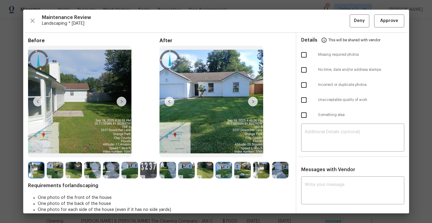
click at [244, 170] on img at bounding box center [242, 170] width 17 height 17
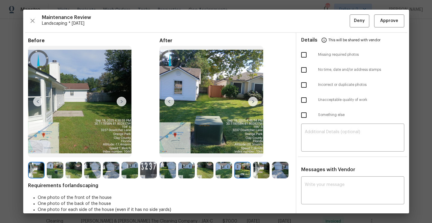
click at [276, 175] on img at bounding box center [280, 170] width 17 height 17
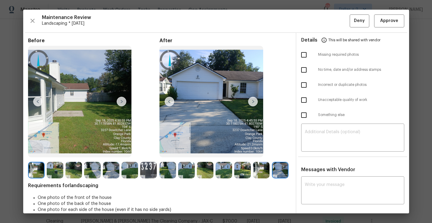
click at [113, 166] on img at bounding box center [111, 170] width 17 height 17
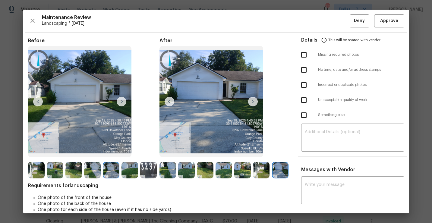
click at [151, 169] on img at bounding box center [148, 170] width 17 height 17
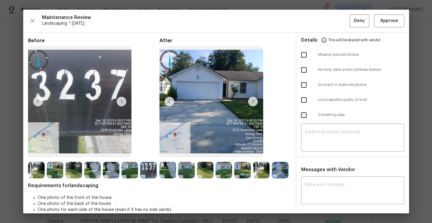
click at [168, 166] on img at bounding box center [168, 170] width 17 height 17
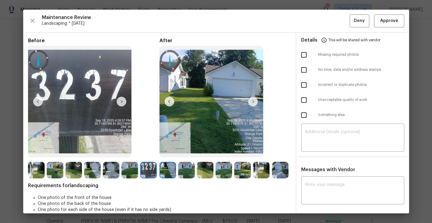
click at [249, 100] on img at bounding box center [253, 102] width 10 height 10
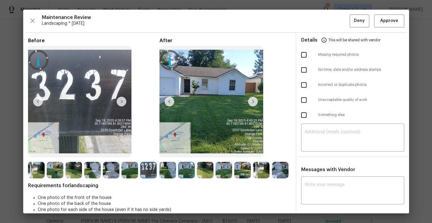
click at [251, 100] on img at bounding box center [253, 102] width 10 height 10
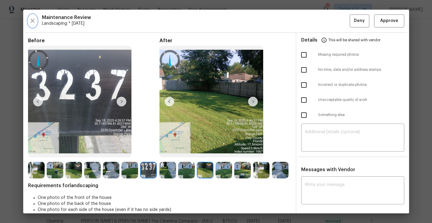
click at [35, 18] on icon "button" at bounding box center [32, 20] width 7 height 7
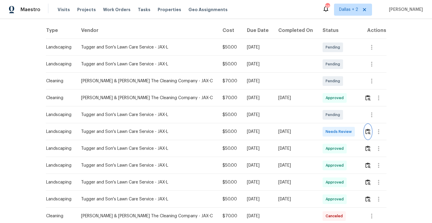
scroll to position [97, 0]
click at [366, 129] on img "button" at bounding box center [368, 131] width 5 height 6
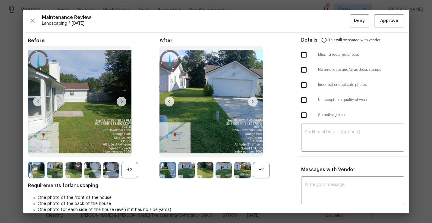
click at [261, 167] on div "+2" at bounding box center [261, 170] width 17 height 17
click at [132, 170] on div "+2" at bounding box center [130, 170] width 17 height 17
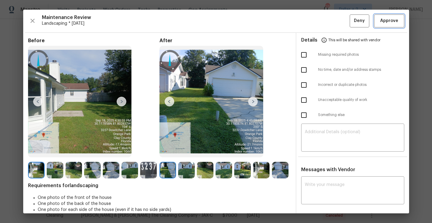
click at [394, 22] on span "Approve" at bounding box center [390, 21] width 18 height 8
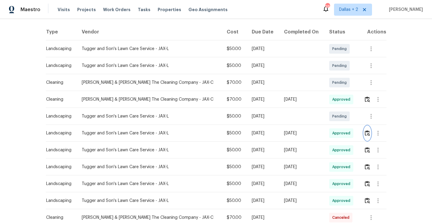
scroll to position [0, 0]
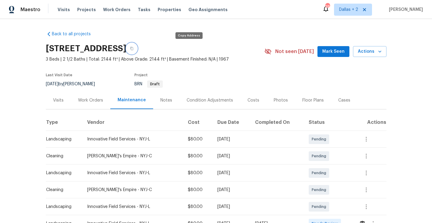
click at [137, 50] on button "button" at bounding box center [131, 48] width 11 height 11
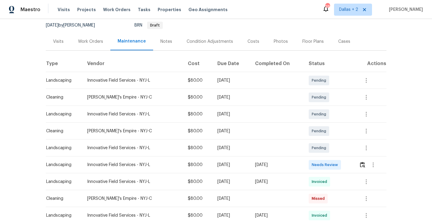
scroll to position [74, 0]
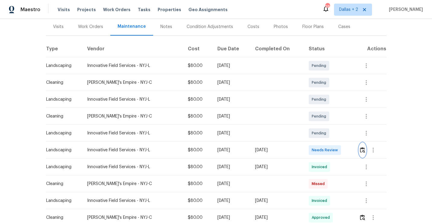
click at [364, 152] on img "button" at bounding box center [362, 150] width 5 height 6
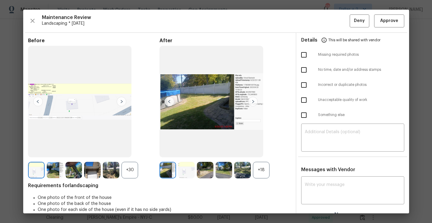
click at [261, 167] on div "+18" at bounding box center [261, 170] width 17 height 17
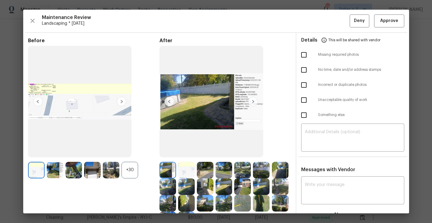
click at [131, 161] on div "Before +30" at bounding box center [94, 133] width 132 height 191
click at [129, 171] on div "+30" at bounding box center [130, 170] width 17 height 17
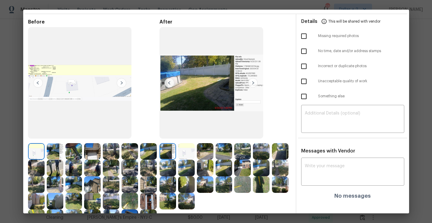
scroll to position [18, 0]
click at [207, 158] on img at bounding box center [205, 152] width 17 height 17
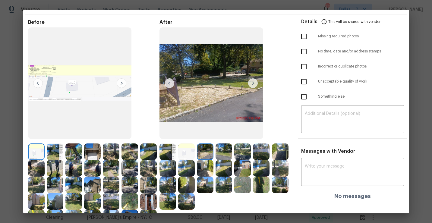
click at [223, 151] on img at bounding box center [224, 152] width 17 height 17
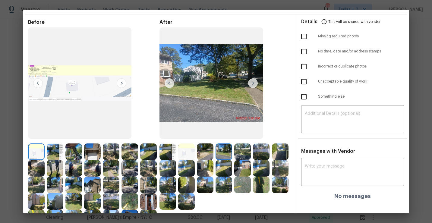
click at [237, 153] on img at bounding box center [242, 152] width 17 height 17
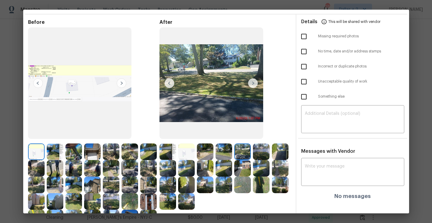
click at [241, 146] on img at bounding box center [242, 152] width 17 height 17
click at [258, 149] on img at bounding box center [261, 152] width 17 height 17
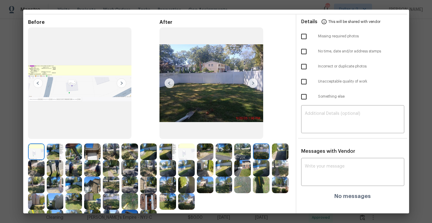
click at [281, 158] on img at bounding box center [280, 152] width 17 height 17
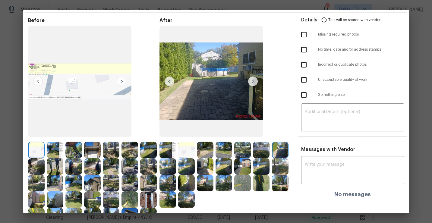
scroll to position [0, 0]
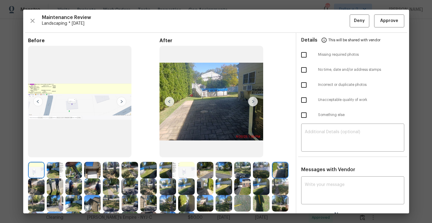
click at [165, 166] on img at bounding box center [168, 170] width 17 height 17
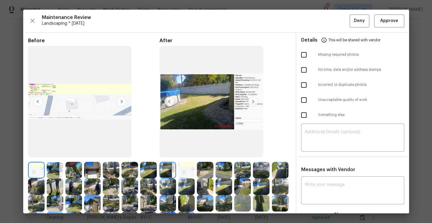
click at [204, 169] on img at bounding box center [205, 170] width 17 height 17
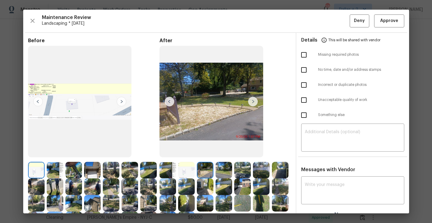
click at [220, 167] on img at bounding box center [224, 170] width 17 height 17
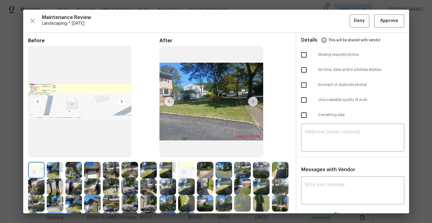
click at [244, 167] on img at bounding box center [242, 170] width 17 height 17
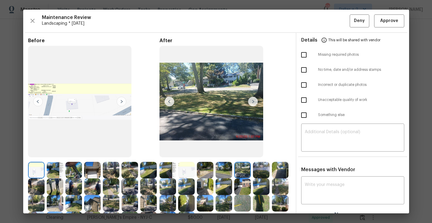
click at [264, 169] on img at bounding box center [261, 170] width 17 height 17
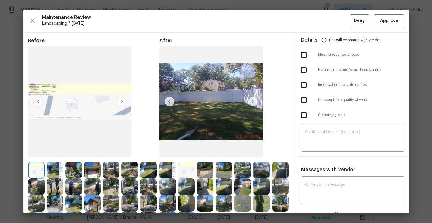
click at [284, 171] on img at bounding box center [280, 170] width 17 height 17
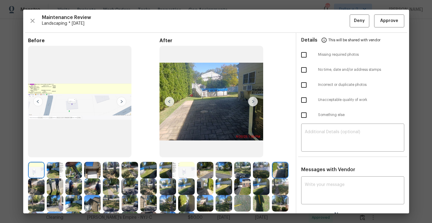
click at [182, 173] on img at bounding box center [186, 170] width 17 height 17
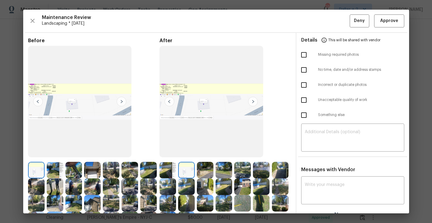
click at [171, 170] on img at bounding box center [168, 170] width 17 height 17
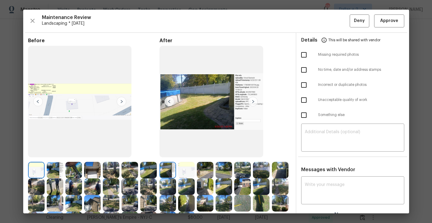
click at [184, 169] on img at bounding box center [186, 170] width 17 height 17
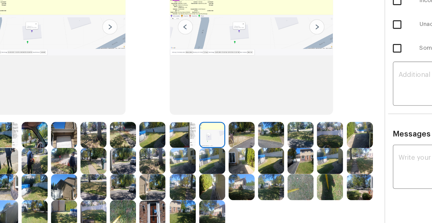
scroll to position [28, 0]
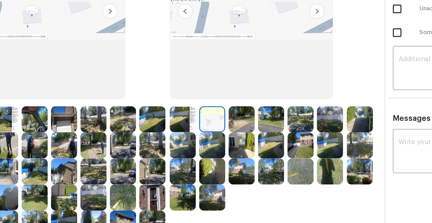
click at [153, 193] on img at bounding box center [148, 192] width 17 height 17
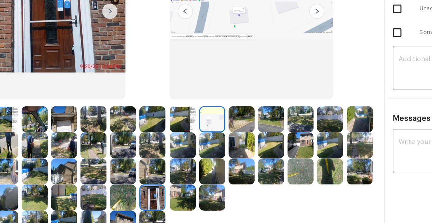
scroll to position [0, 0]
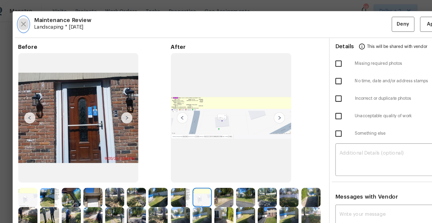
click at [29, 17] on icon "button" at bounding box center [32, 20] width 7 height 7
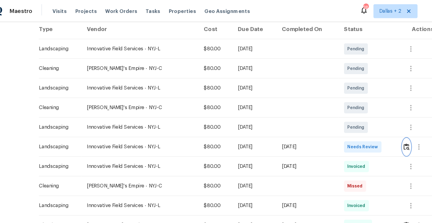
scroll to position [103, 0]
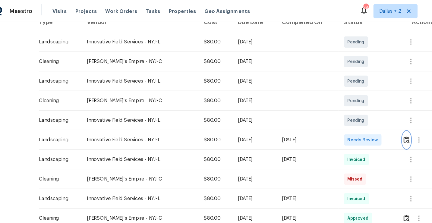
click at [365, 122] on img "button" at bounding box center [362, 121] width 5 height 6
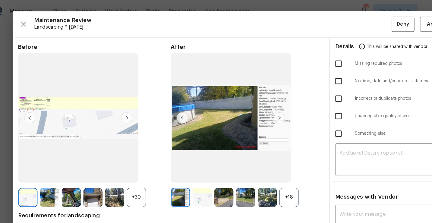
click at [262, 168] on div "+18" at bounding box center [261, 170] width 17 height 17
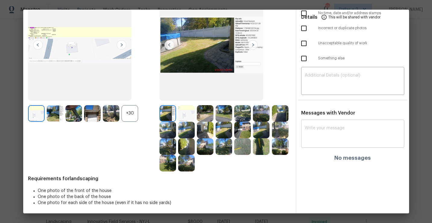
scroll to position [0, 0]
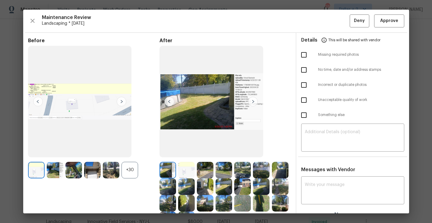
click at [209, 174] on img at bounding box center [205, 170] width 17 height 17
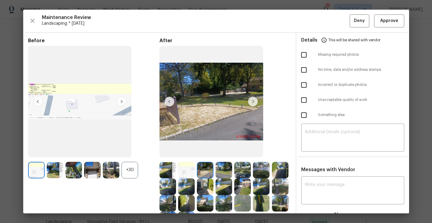
click at [221, 170] on img at bounding box center [224, 170] width 17 height 17
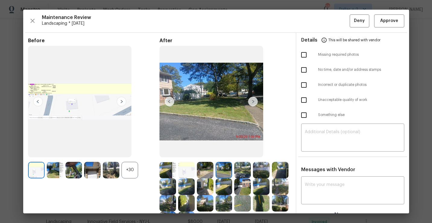
click at [240, 171] on img at bounding box center [242, 170] width 17 height 17
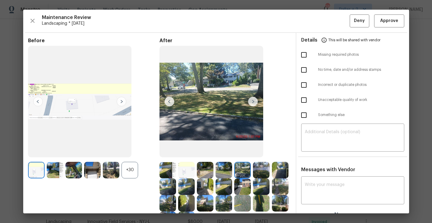
click at [258, 167] on img at bounding box center [261, 170] width 17 height 17
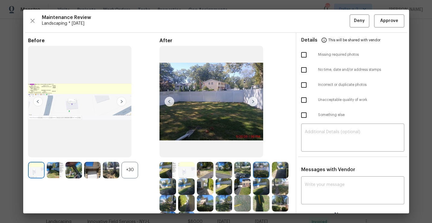
click at [282, 167] on img at bounding box center [280, 170] width 17 height 17
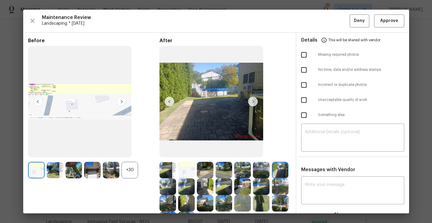
click at [164, 190] on img at bounding box center [168, 187] width 17 height 17
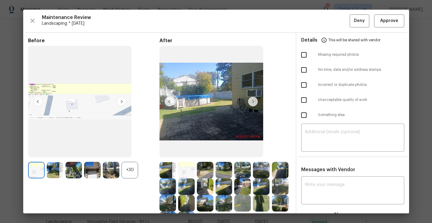
click at [188, 186] on img at bounding box center [186, 187] width 17 height 17
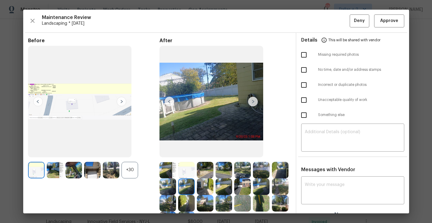
click at [212, 189] on img at bounding box center [205, 187] width 17 height 17
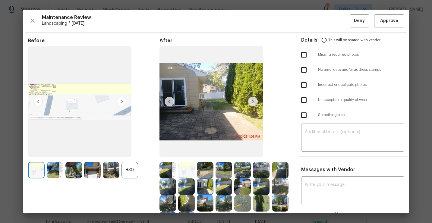
click at [221, 189] on img at bounding box center [224, 187] width 17 height 17
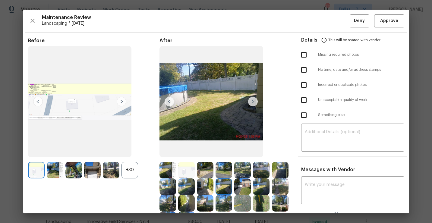
click at [268, 181] on img at bounding box center [261, 187] width 17 height 17
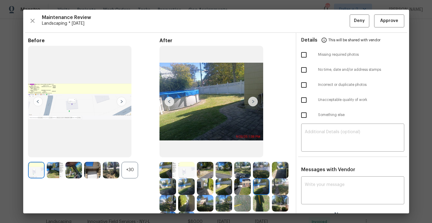
click at [278, 187] on img at bounding box center [280, 187] width 17 height 17
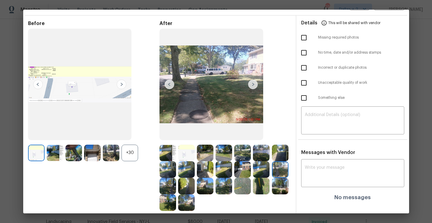
scroll to position [21, 0]
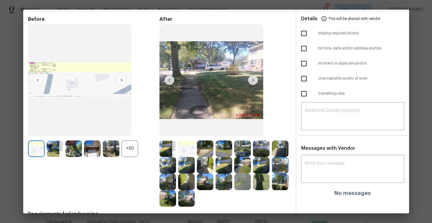
click at [167, 183] on img at bounding box center [168, 182] width 17 height 17
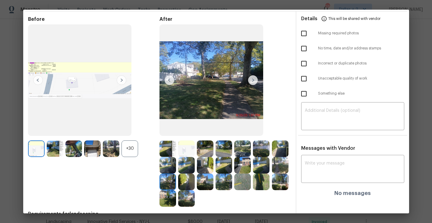
click at [187, 185] on img at bounding box center [186, 182] width 17 height 17
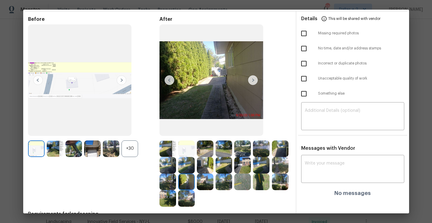
click at [209, 182] on img at bounding box center [205, 182] width 17 height 17
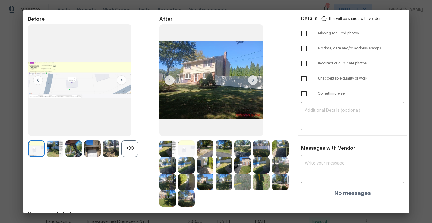
click at [217, 183] on img at bounding box center [224, 182] width 17 height 17
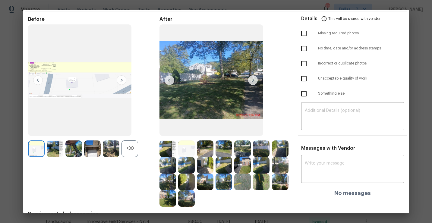
click at [239, 181] on img at bounding box center [242, 182] width 17 height 17
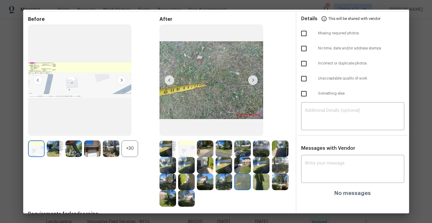
click at [260, 183] on img at bounding box center [261, 182] width 17 height 17
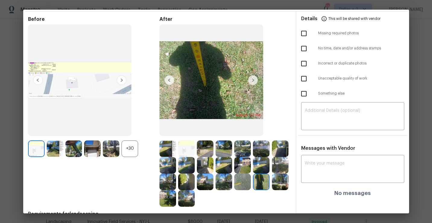
click at [284, 186] on img at bounding box center [280, 182] width 17 height 17
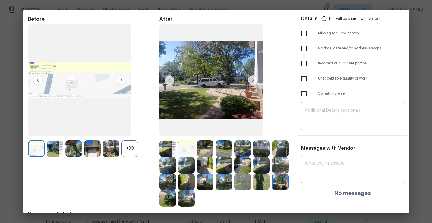
click at [166, 198] on img at bounding box center [168, 198] width 17 height 17
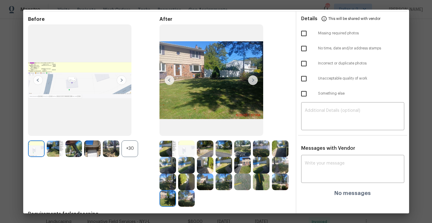
click at [184, 200] on img at bounding box center [186, 198] width 17 height 17
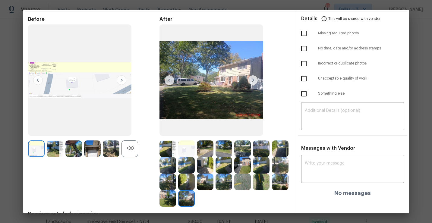
click at [168, 145] on img at bounding box center [168, 149] width 17 height 17
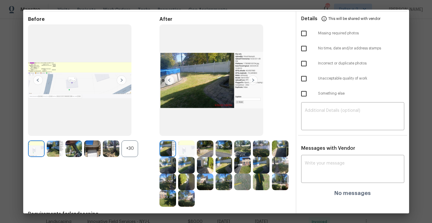
click at [221, 148] on img at bounding box center [224, 149] width 17 height 17
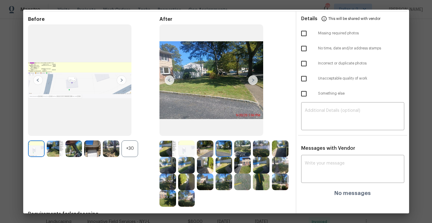
click at [242, 150] on img at bounding box center [242, 149] width 17 height 17
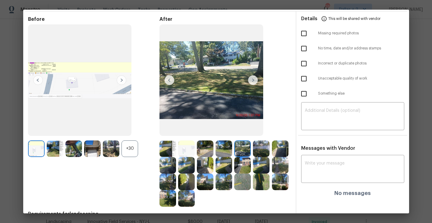
click at [289, 140] on div "After" at bounding box center [226, 111] width 132 height 191
click at [280, 143] on img at bounding box center [280, 149] width 17 height 17
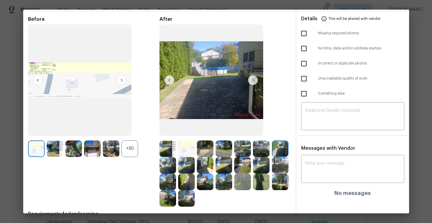
click at [251, 84] on img at bounding box center [253, 80] width 10 height 10
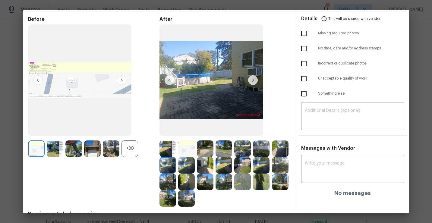
click at [251, 84] on img at bounding box center [253, 80] width 10 height 10
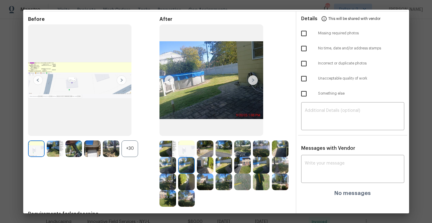
click at [252, 81] on img at bounding box center [253, 80] width 10 height 10
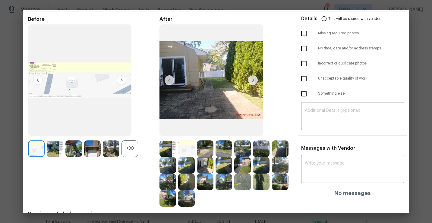
click at [252, 81] on img at bounding box center [253, 80] width 10 height 10
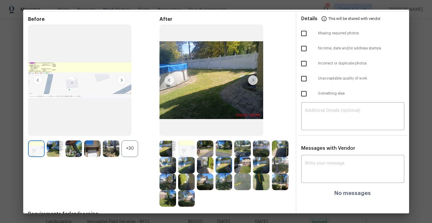
click at [252, 81] on img at bounding box center [253, 80] width 10 height 10
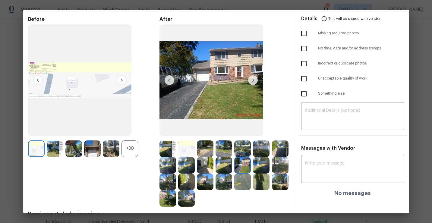
click at [252, 81] on img at bounding box center [253, 80] width 10 height 10
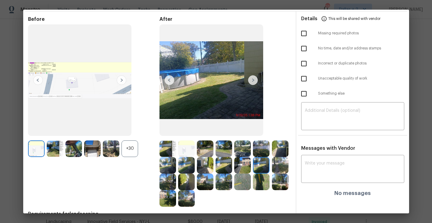
click at [252, 81] on img at bounding box center [253, 80] width 10 height 10
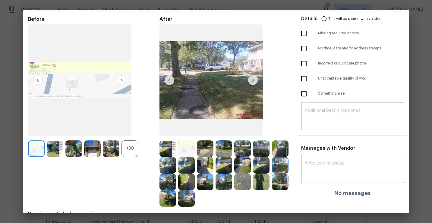
scroll to position [0, 0]
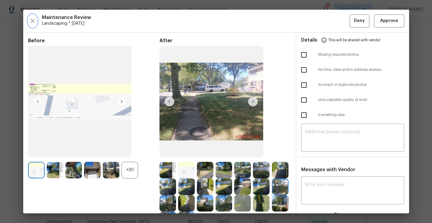
click at [30, 23] on icon "button" at bounding box center [32, 21] width 4 height 4
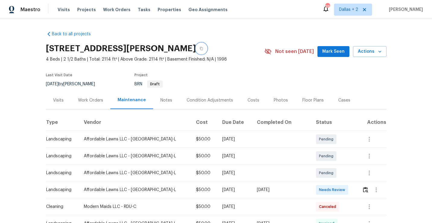
click at [204, 48] on button "button" at bounding box center [201, 48] width 11 height 11
click at [201, 53] on button "button" at bounding box center [201, 48] width 11 height 11
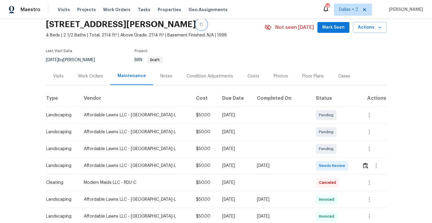
scroll to position [28, 0]
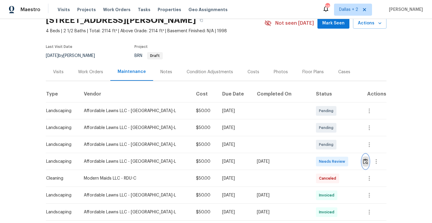
click at [363, 161] on img "button" at bounding box center [365, 162] width 5 height 6
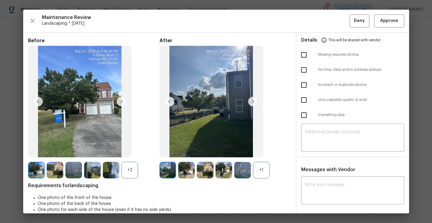
click at [261, 174] on div "+1" at bounding box center [261, 170] width 17 height 17
click at [136, 170] on div "+2" at bounding box center [130, 170] width 17 height 17
click at [186, 171] on img at bounding box center [186, 170] width 17 height 17
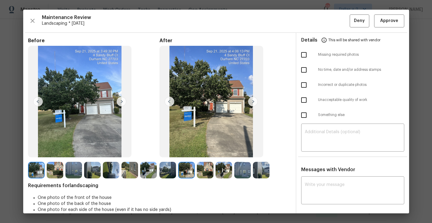
click at [168, 172] on img at bounding box center [168, 170] width 17 height 17
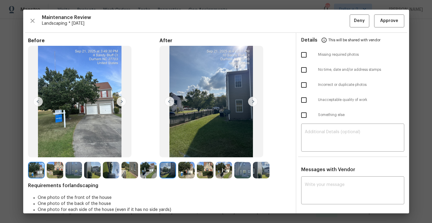
click at [186, 171] on img at bounding box center [186, 170] width 17 height 17
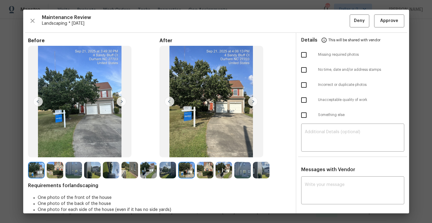
click at [205, 170] on img at bounding box center [205, 170] width 17 height 17
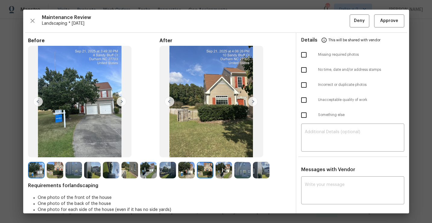
click at [224, 168] on img at bounding box center [224, 170] width 17 height 17
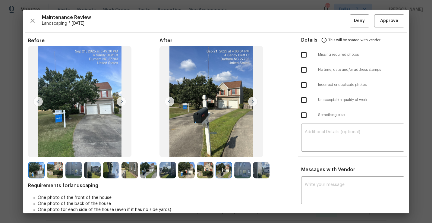
click at [247, 173] on img at bounding box center [242, 170] width 17 height 17
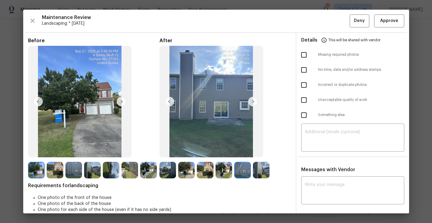
click at [263, 169] on img at bounding box center [261, 170] width 17 height 17
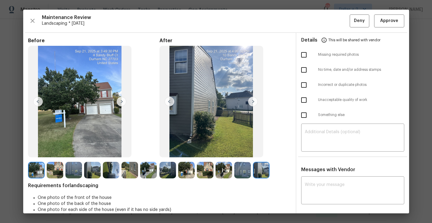
click at [239, 168] on img at bounding box center [242, 170] width 17 height 17
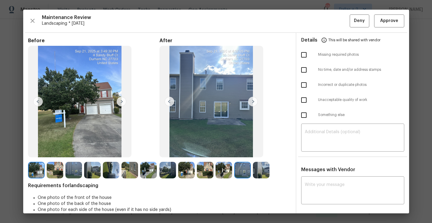
click at [167, 171] on img at bounding box center [168, 170] width 17 height 17
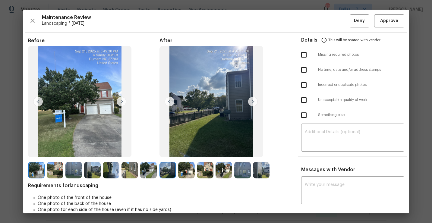
click at [142, 167] on img at bounding box center [148, 170] width 17 height 17
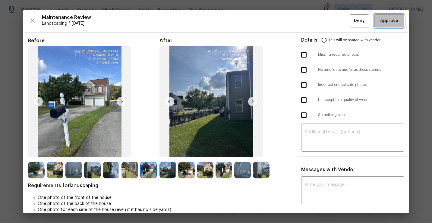
click at [388, 25] on button "Approve" at bounding box center [390, 20] width 30 height 13
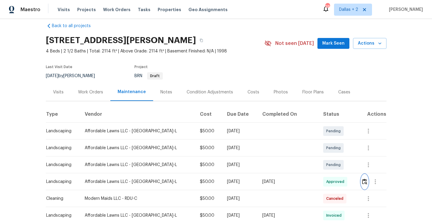
scroll to position [20, 0]
